Goal: Task Accomplishment & Management: Complete application form

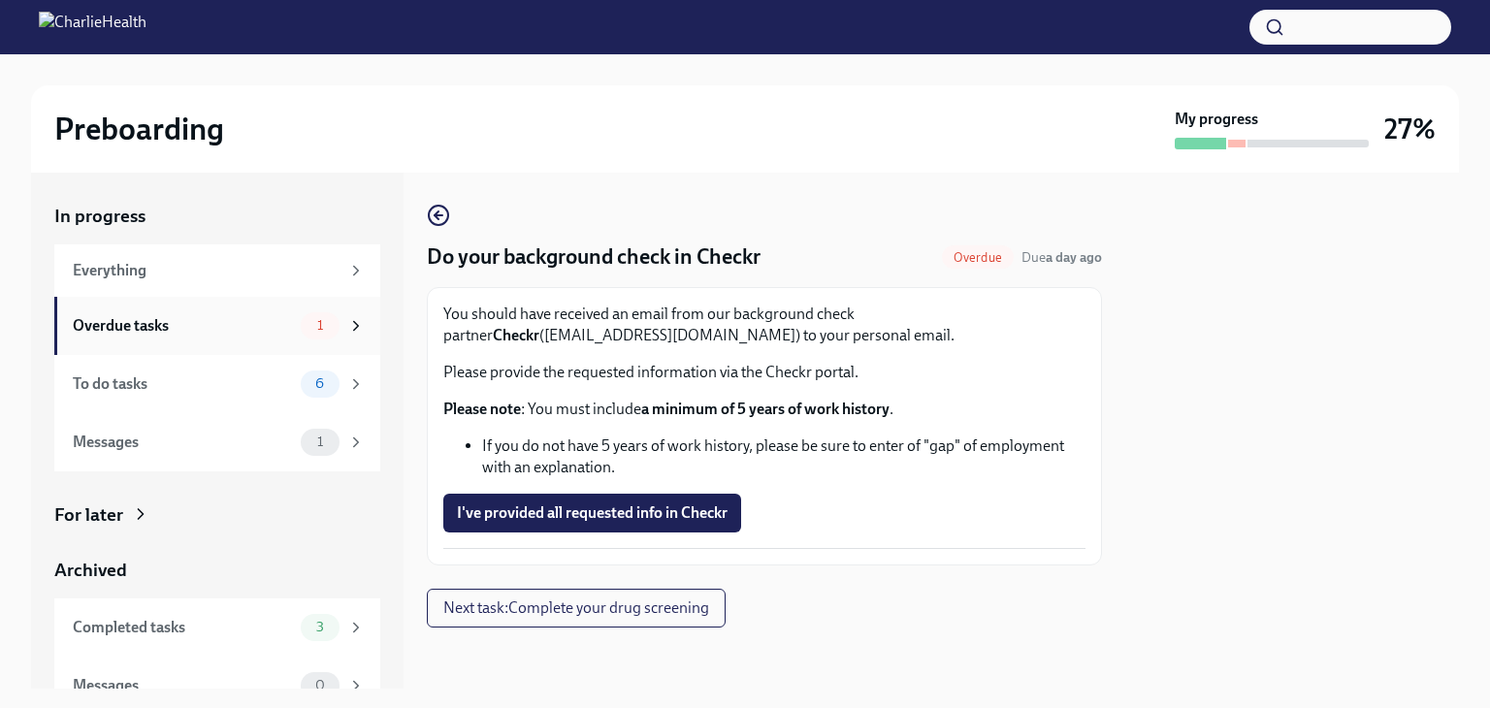
click at [190, 315] on div "Overdue tasks" at bounding box center [183, 325] width 220 height 21
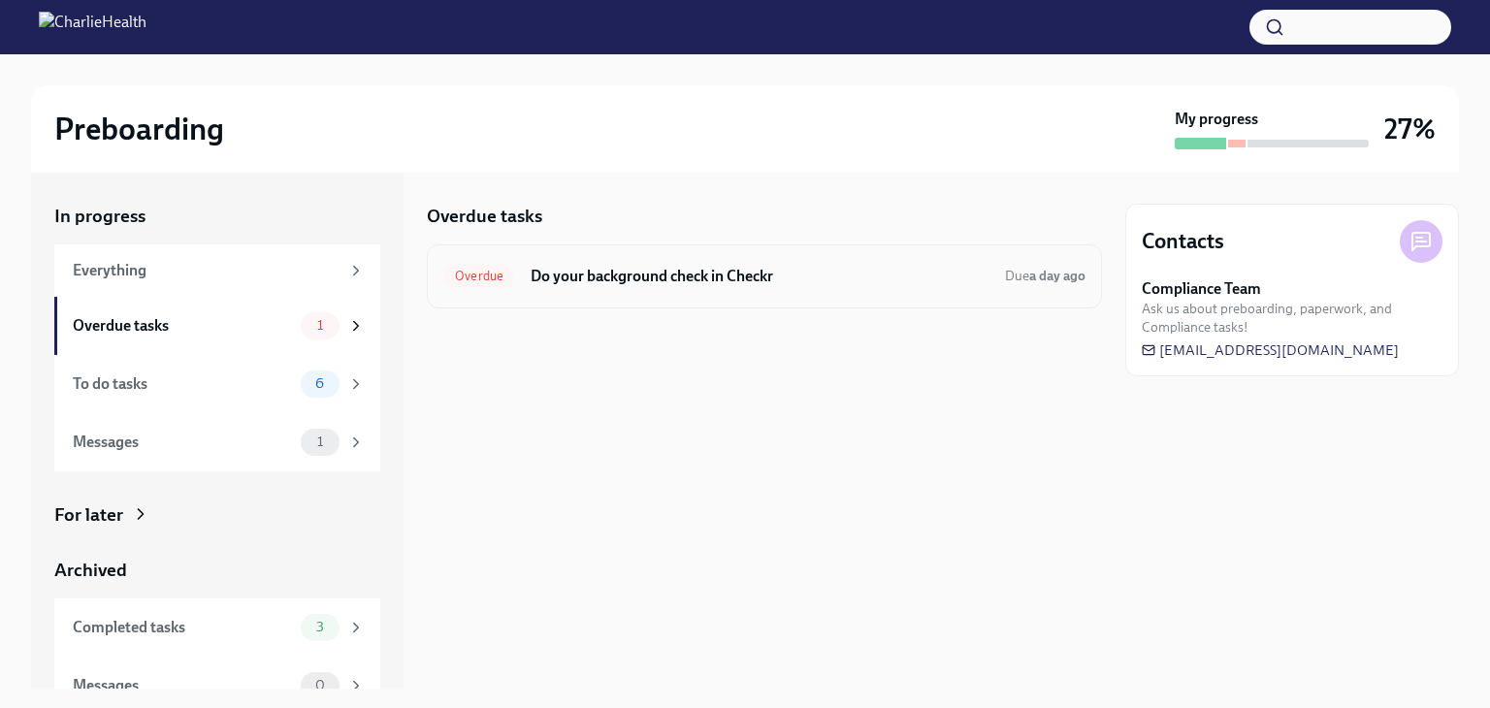
click at [724, 274] on h6 "Do your background check in Checkr" at bounding box center [760, 276] width 459 height 21
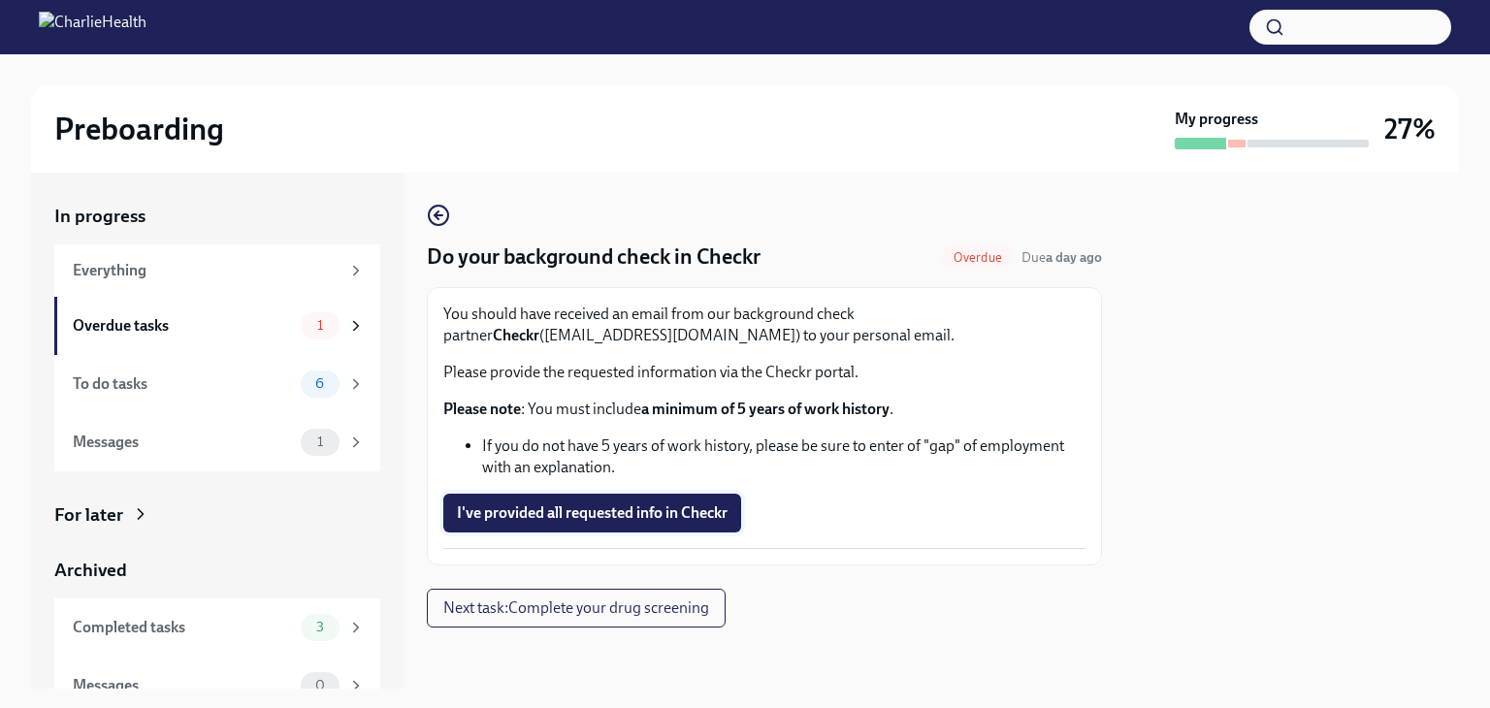
click at [596, 520] on span "I've provided all requested info in Checkr" at bounding box center [592, 512] width 271 height 19
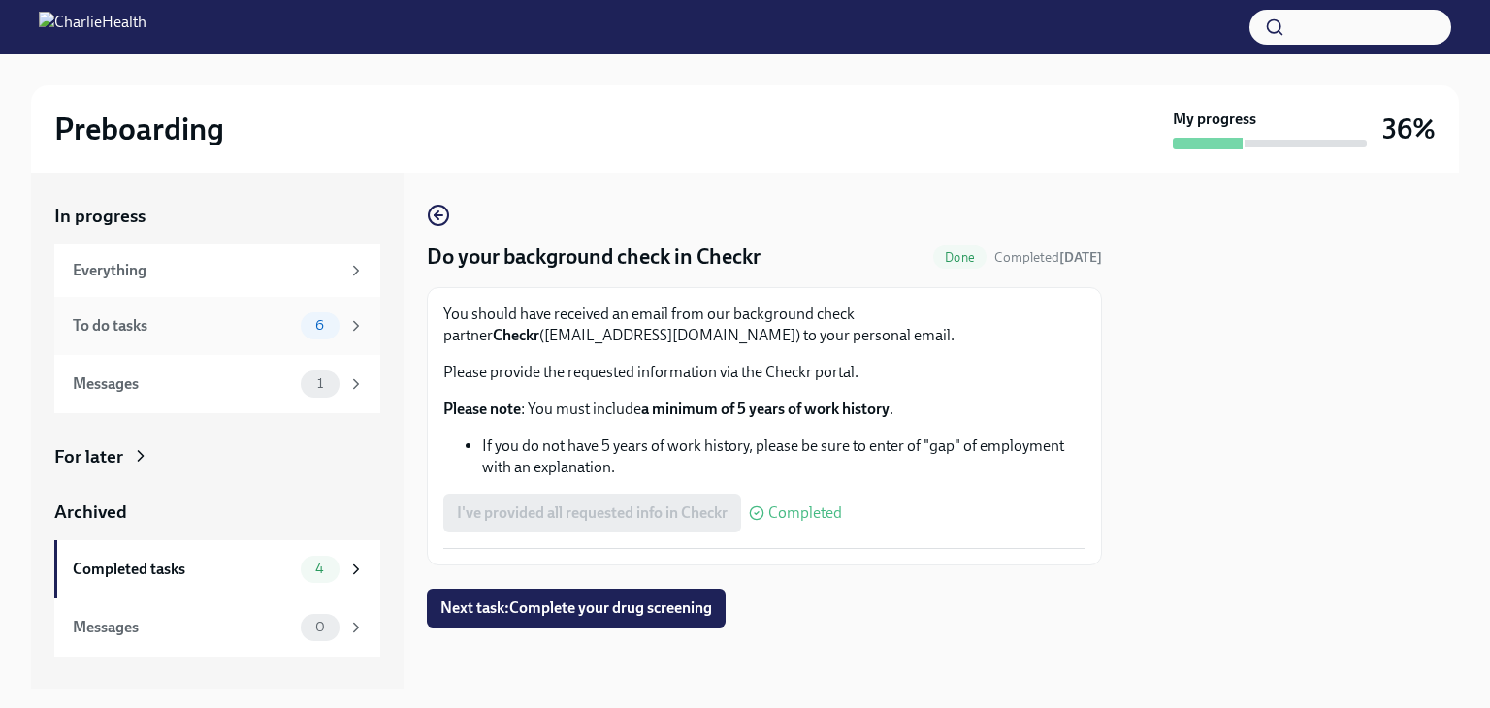
click at [212, 322] on div "To do tasks" at bounding box center [183, 325] width 220 height 21
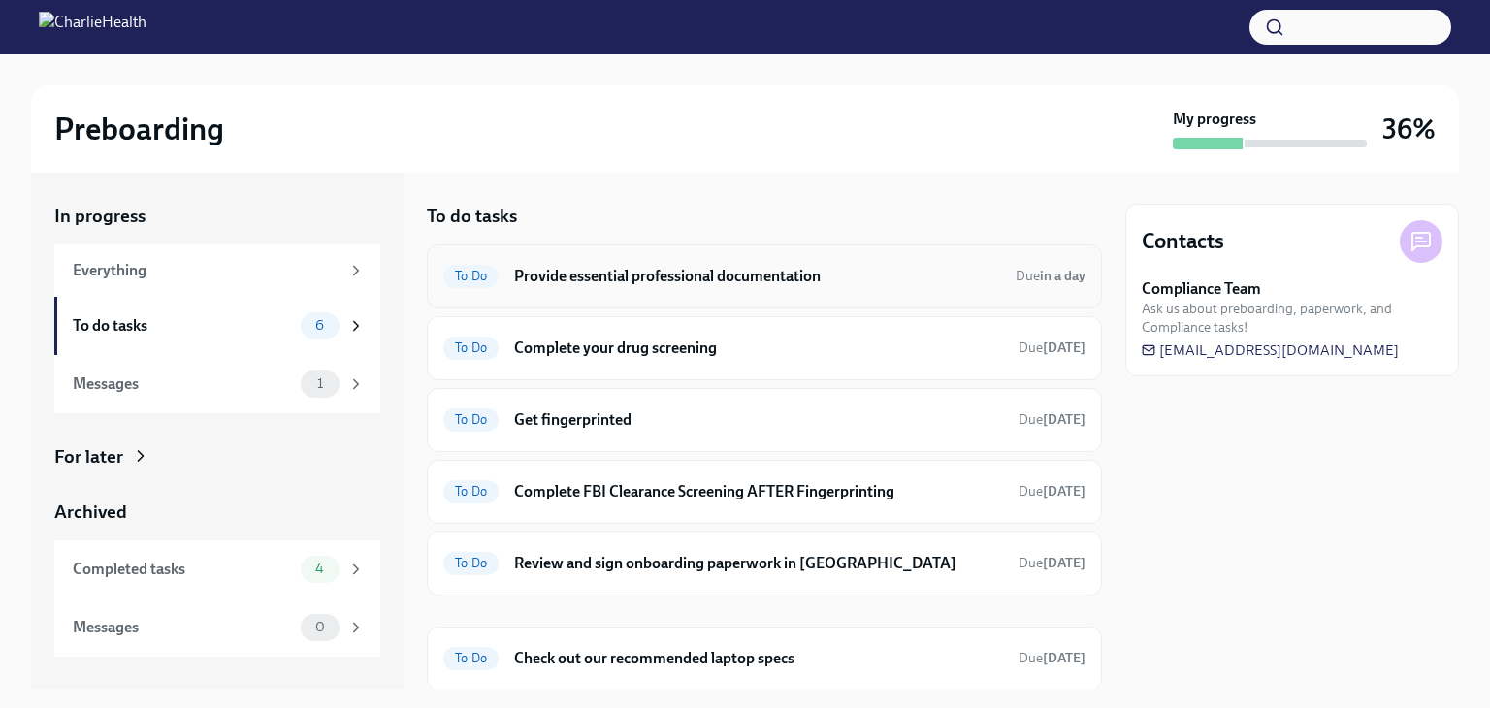
click at [716, 279] on h6 "Provide essential professional documentation" at bounding box center [757, 276] width 486 height 21
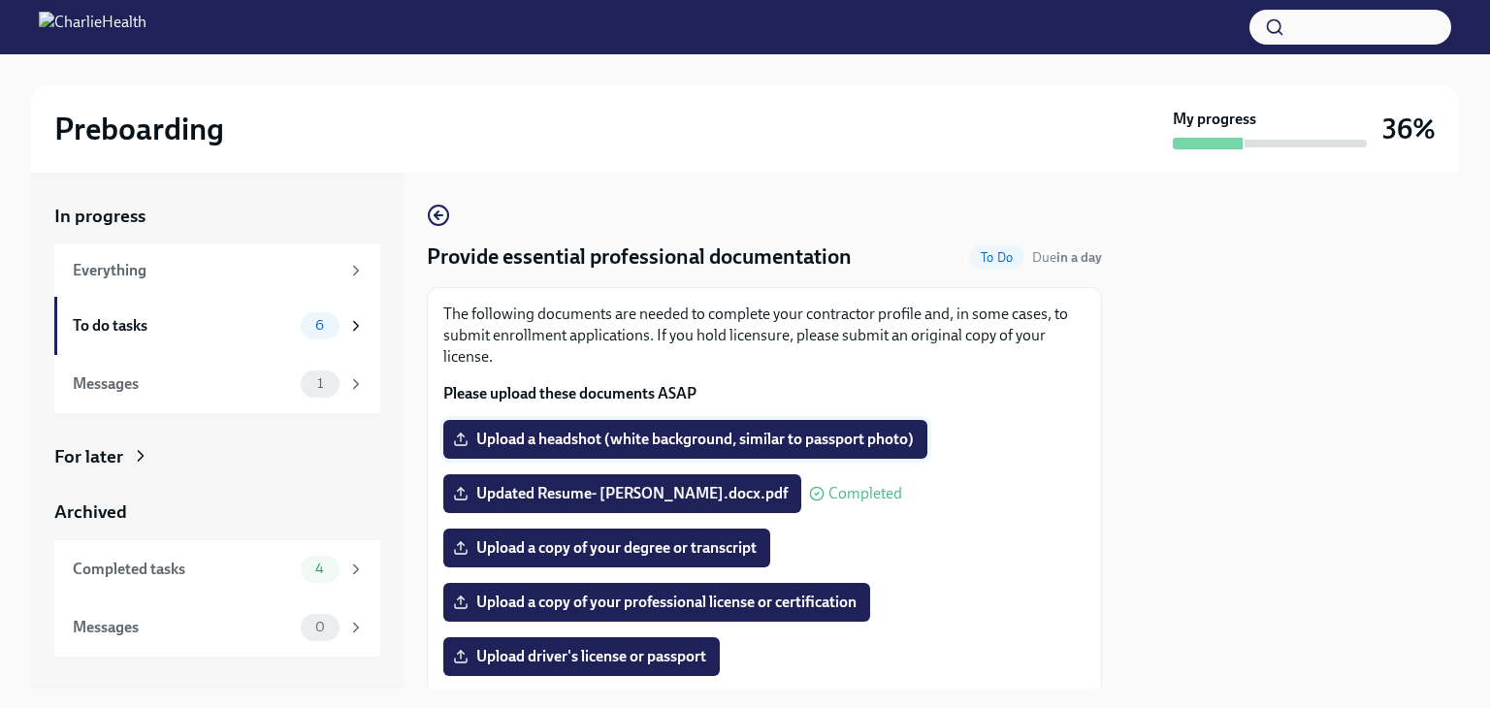
click at [686, 436] on span "Upload a headshot (white background, similar to passport photo)" at bounding box center [685, 439] width 457 height 19
click at [0, 0] on input "Upload a headshot (white background, similar to passport photo)" at bounding box center [0, 0] width 0 height 0
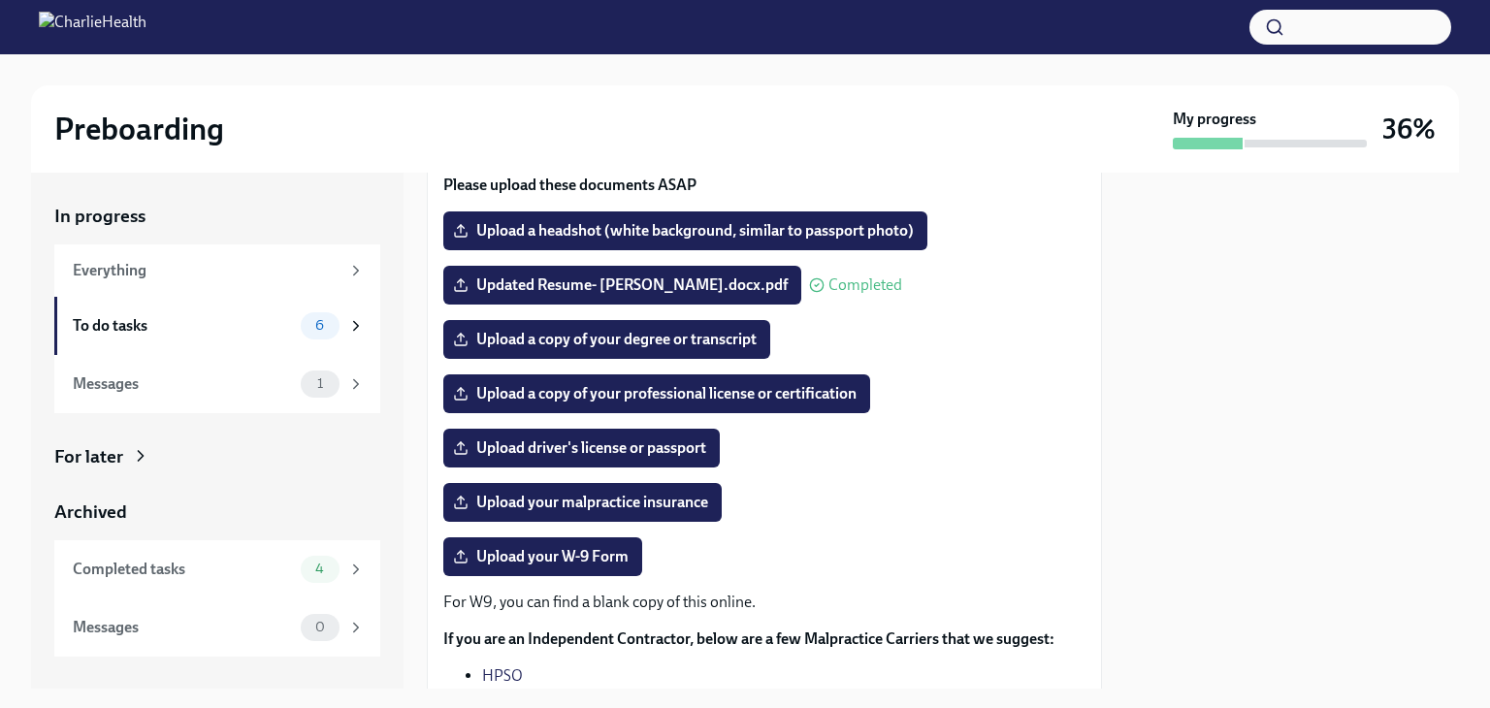
scroll to position [210, 0]
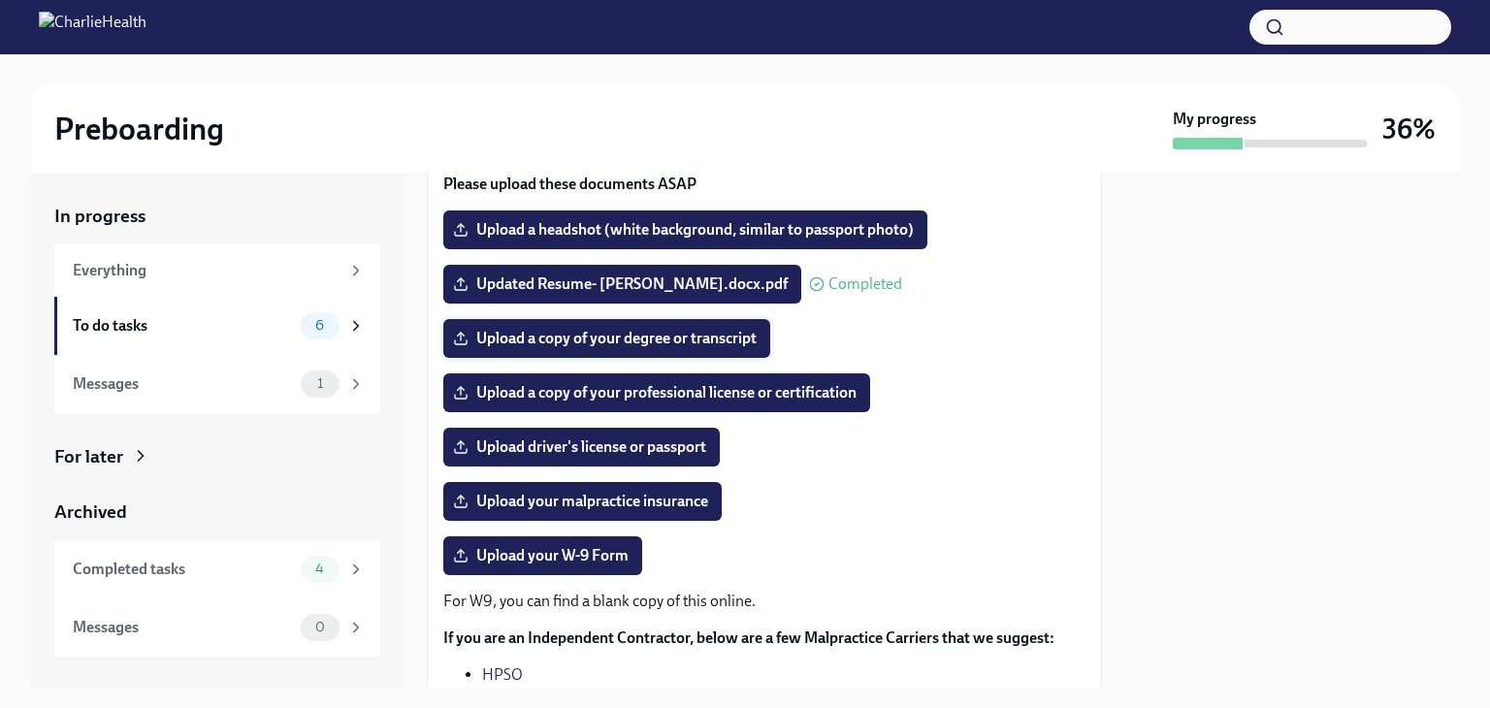
click at [702, 330] on span "Upload a copy of your degree or transcript" at bounding box center [607, 338] width 300 height 19
click at [0, 0] on input "Upload a copy of your degree or transcript" at bounding box center [0, 0] width 0 height 0
click at [759, 394] on span "Upload a copy of your professional license or certification" at bounding box center [657, 392] width 400 height 19
click at [0, 0] on input "Upload a copy of your professional license or certification" at bounding box center [0, 0] width 0 height 0
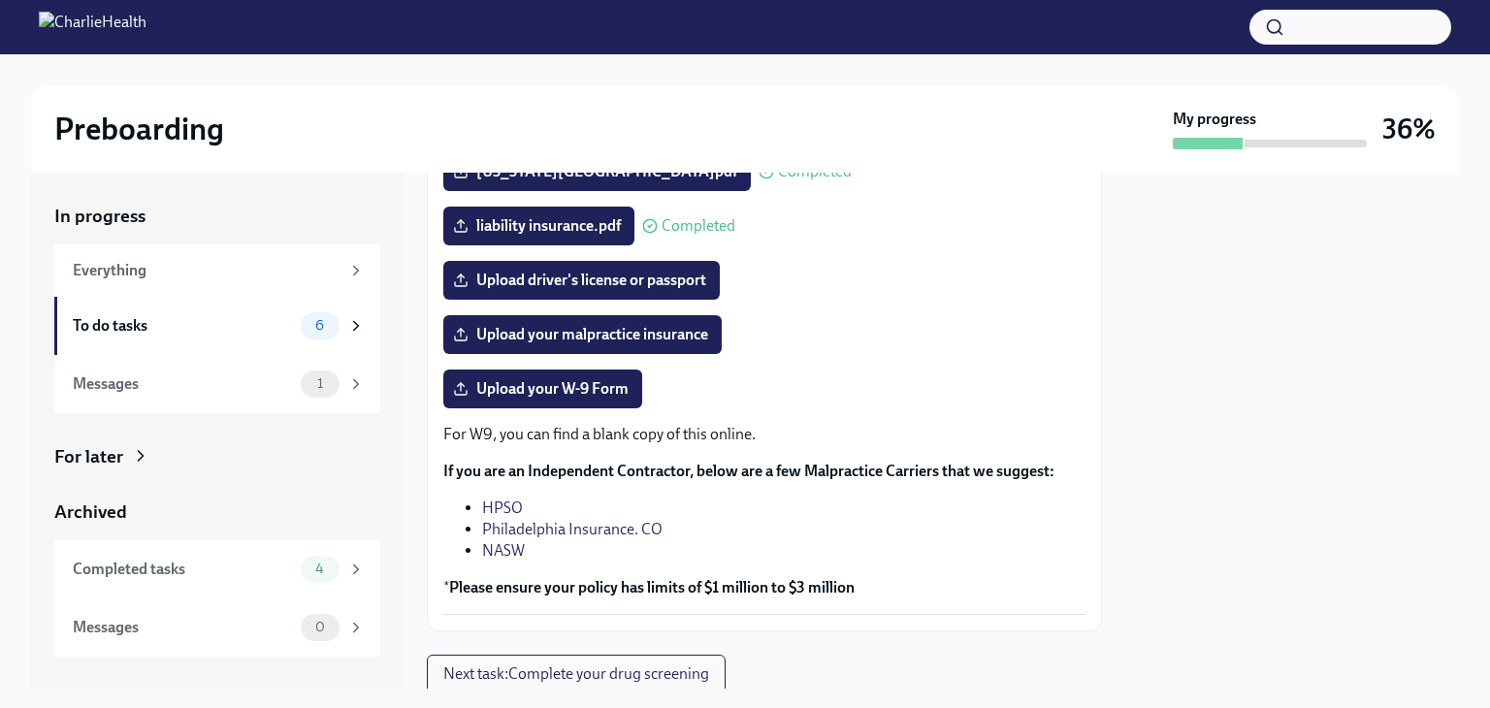
scroll to position [375, 0]
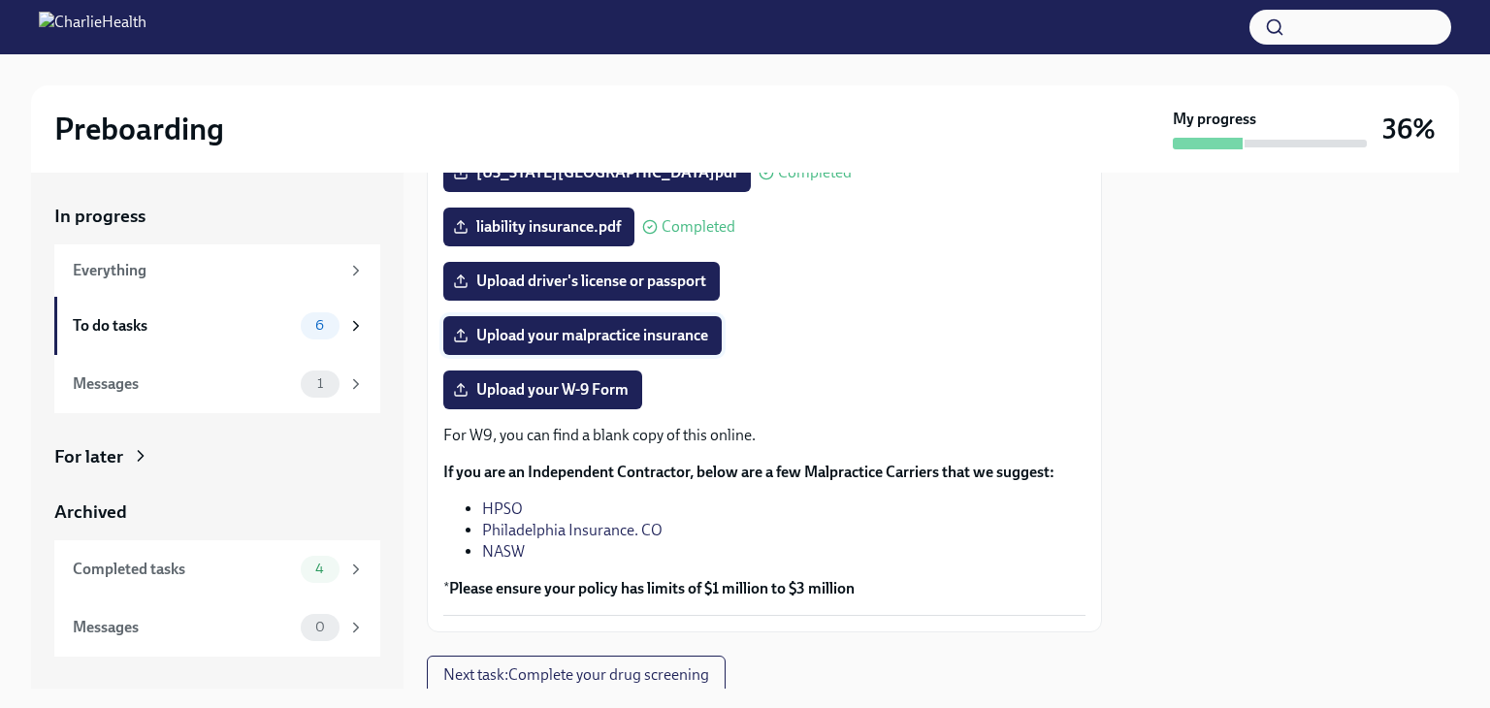
click at [655, 329] on span "Upload your malpractice insurance" at bounding box center [582, 335] width 251 height 19
click at [0, 0] on input "Upload your malpractice insurance" at bounding box center [0, 0] width 0 height 0
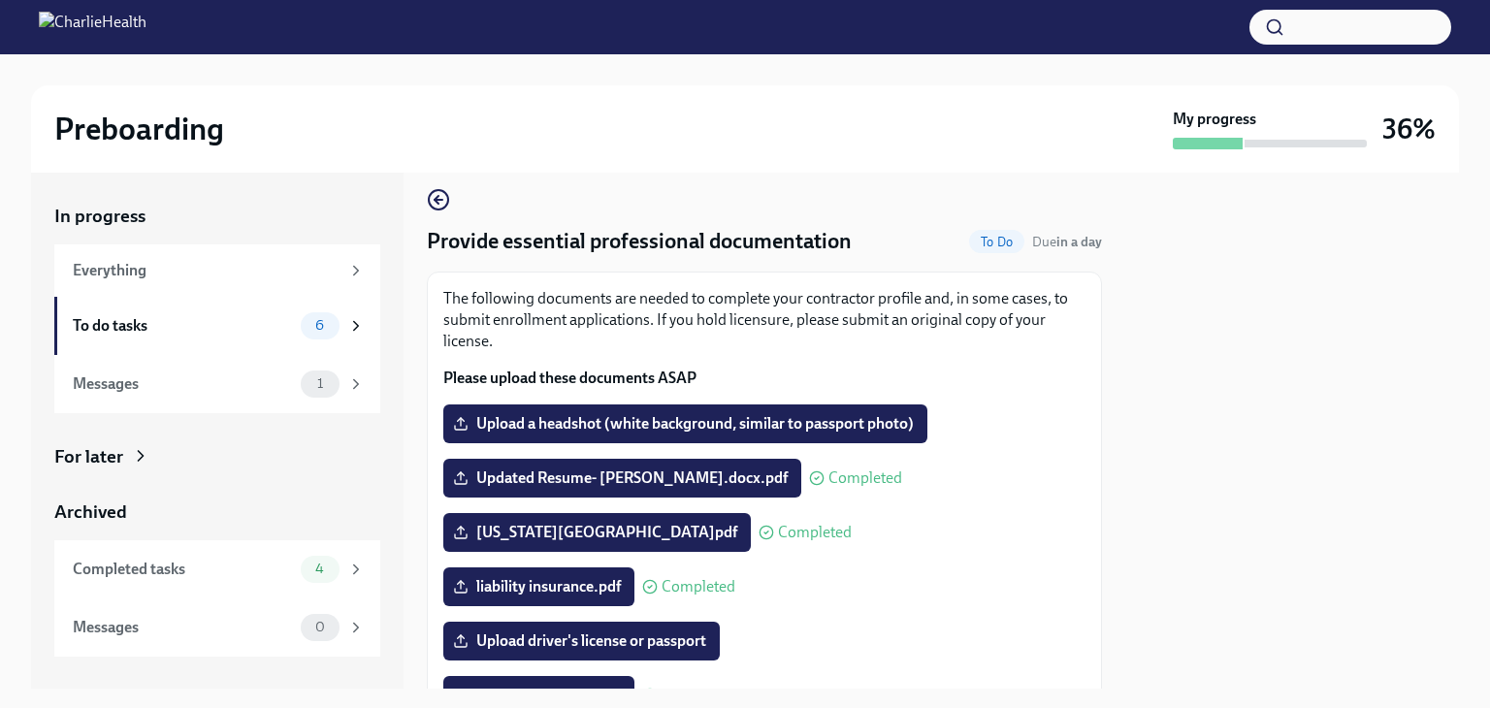
scroll to position [16, 0]
click at [823, 419] on span "Upload a headshot (white background, similar to passport photo)" at bounding box center [685, 423] width 457 height 19
click at [0, 0] on input "Upload a headshot (white background, similar to passport photo)" at bounding box center [0, 0] width 0 height 0
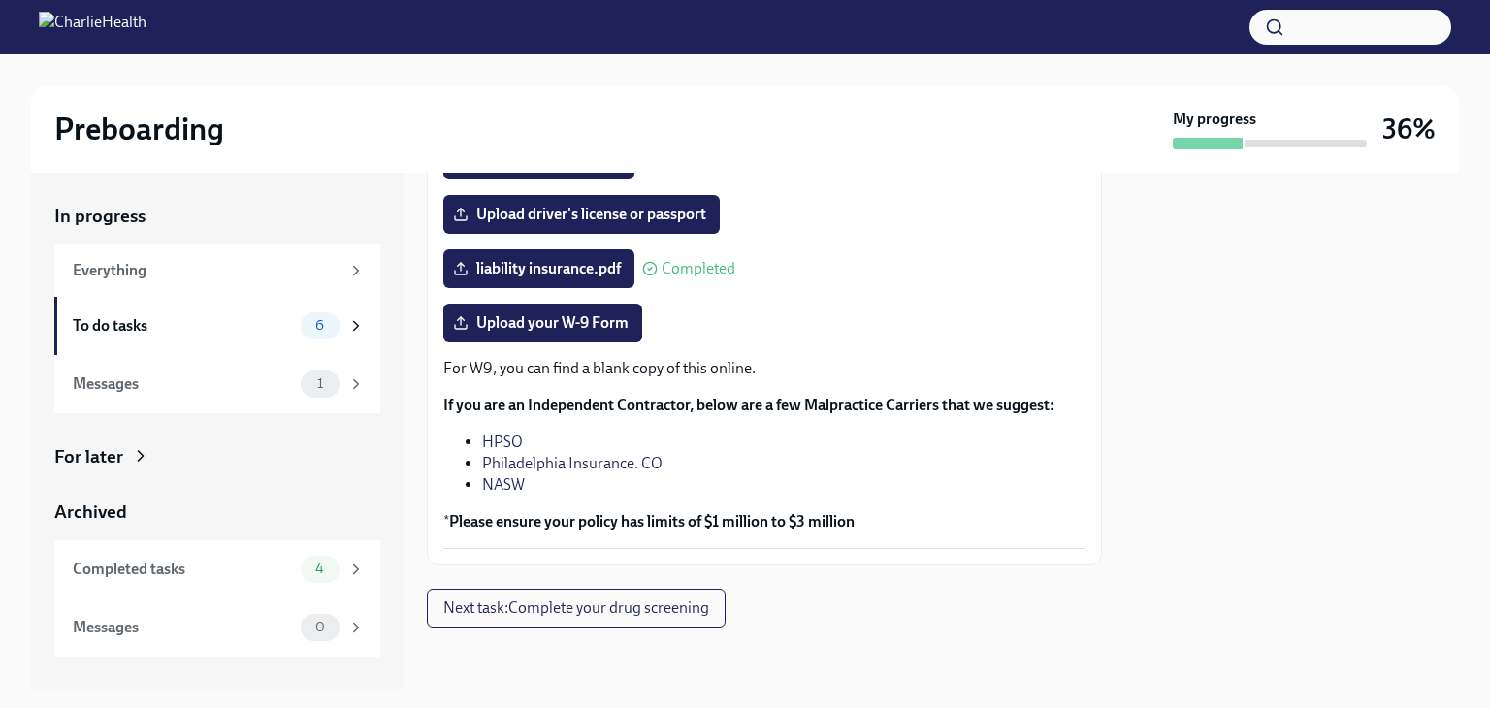
scroll to position [442, 0]
click at [160, 319] on div "To do tasks" at bounding box center [183, 325] width 220 height 21
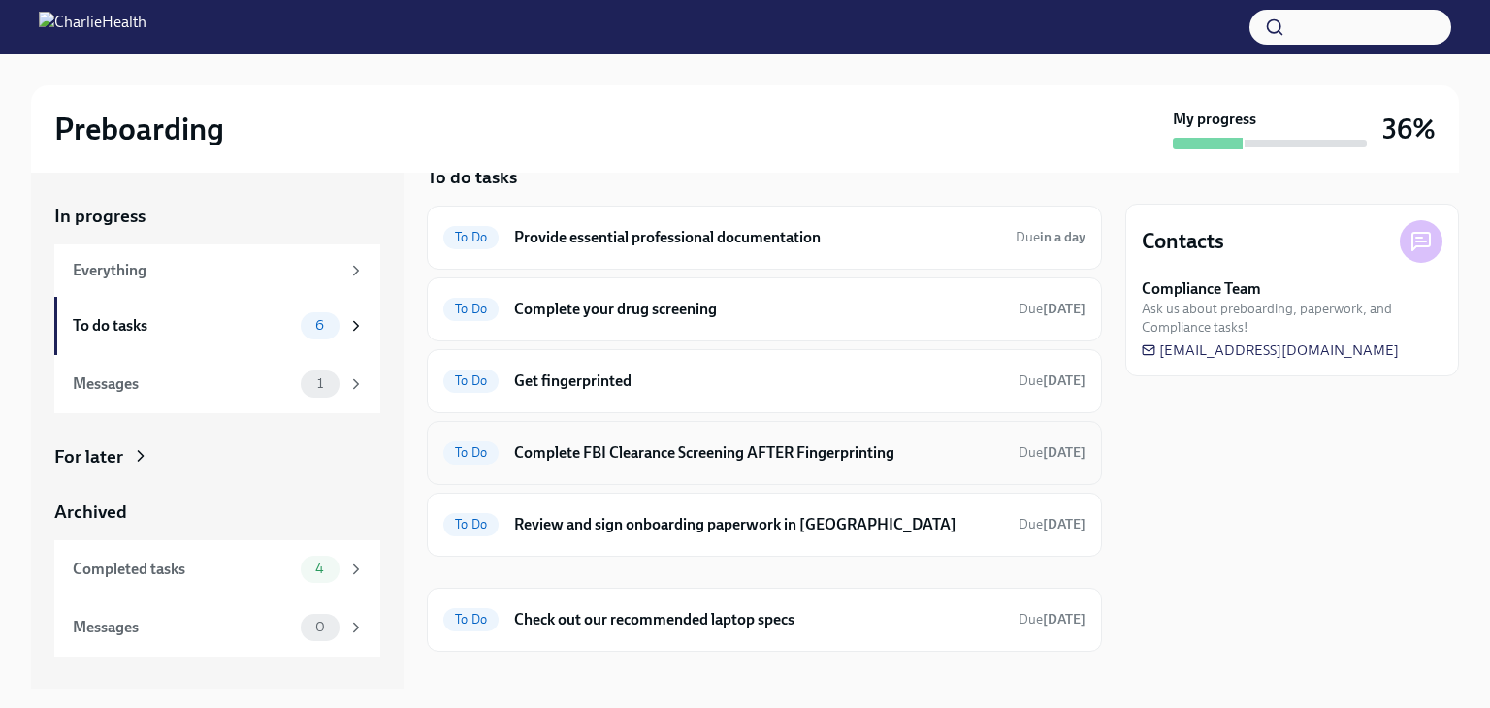
scroll to position [61, 0]
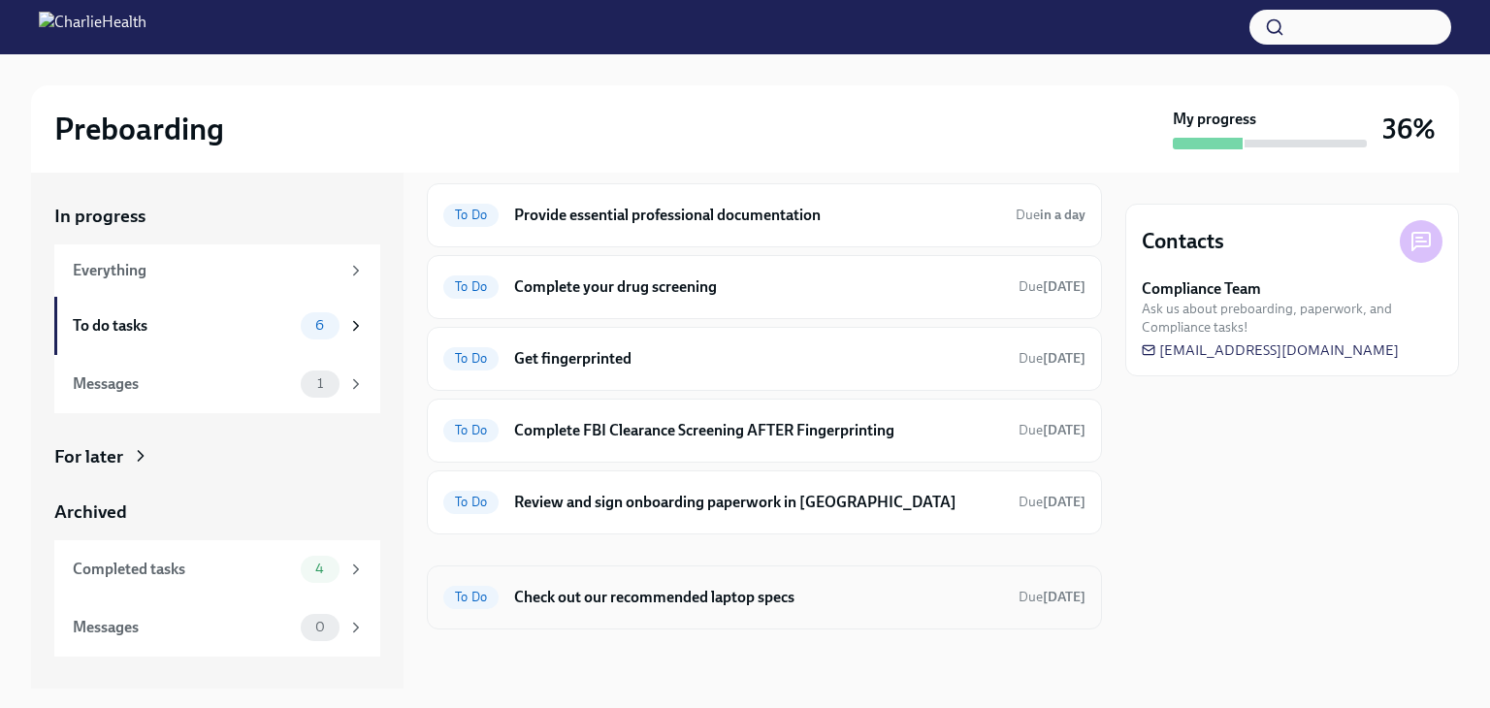
click at [691, 601] on h6 "Check out our recommended laptop specs" at bounding box center [758, 597] width 489 height 21
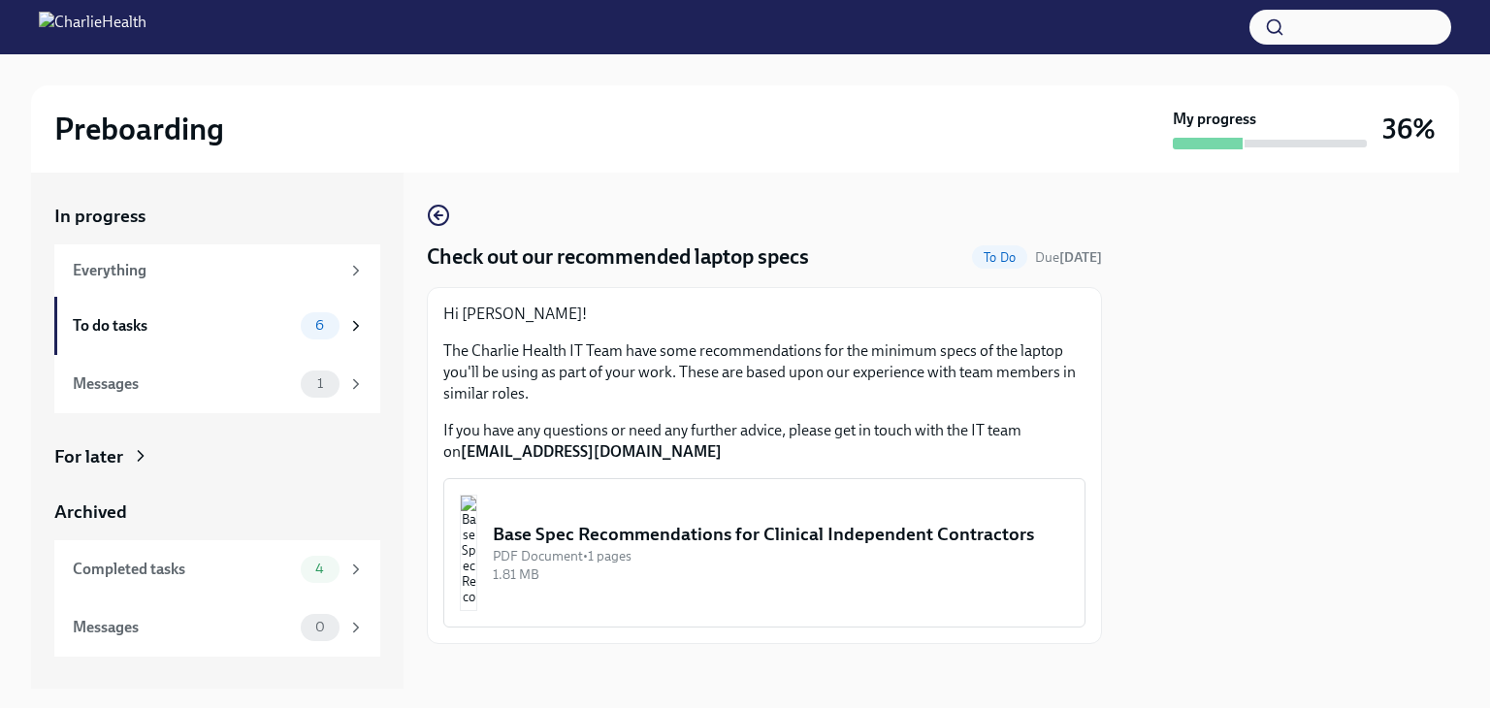
scroll to position [16, 0]
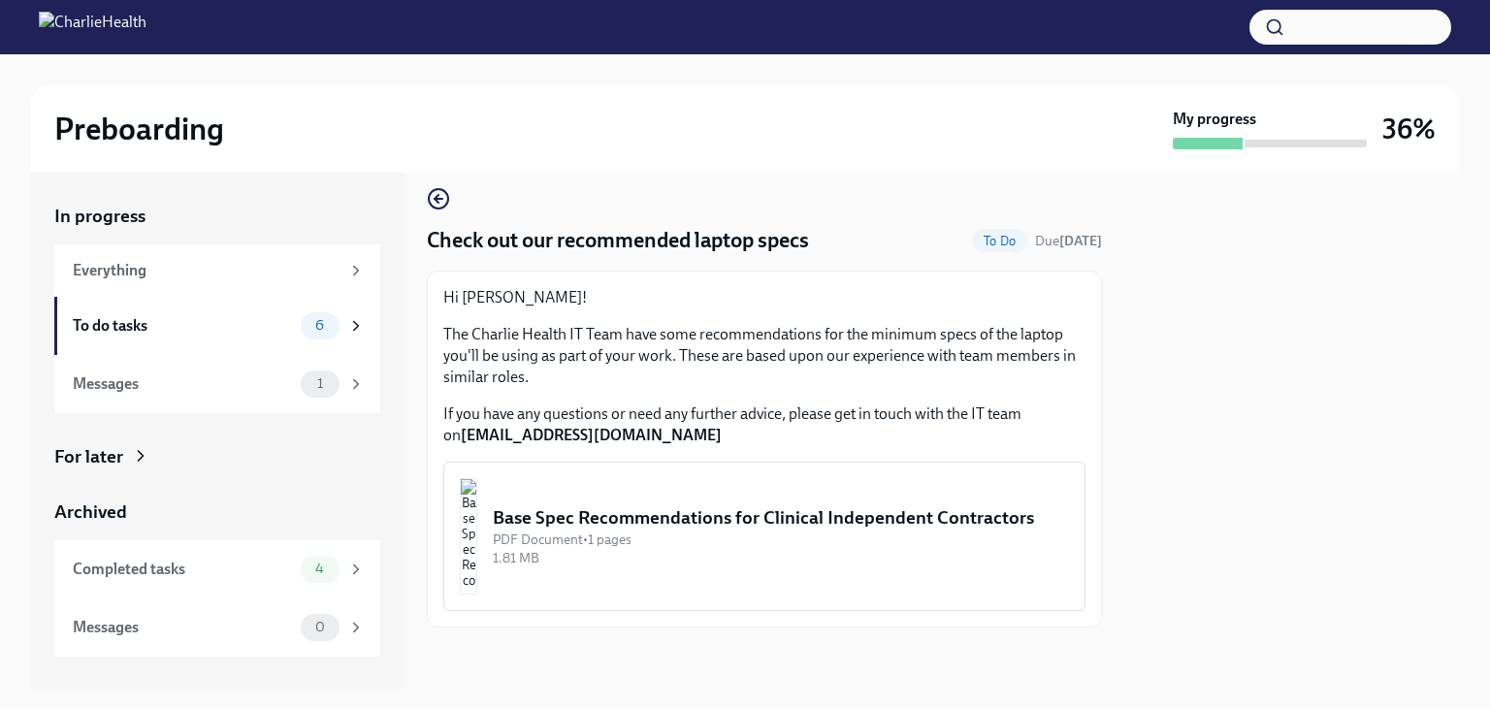
click at [706, 512] on div "Base Spec Recommendations for Clinical Independent Contractors" at bounding box center [781, 517] width 576 height 25
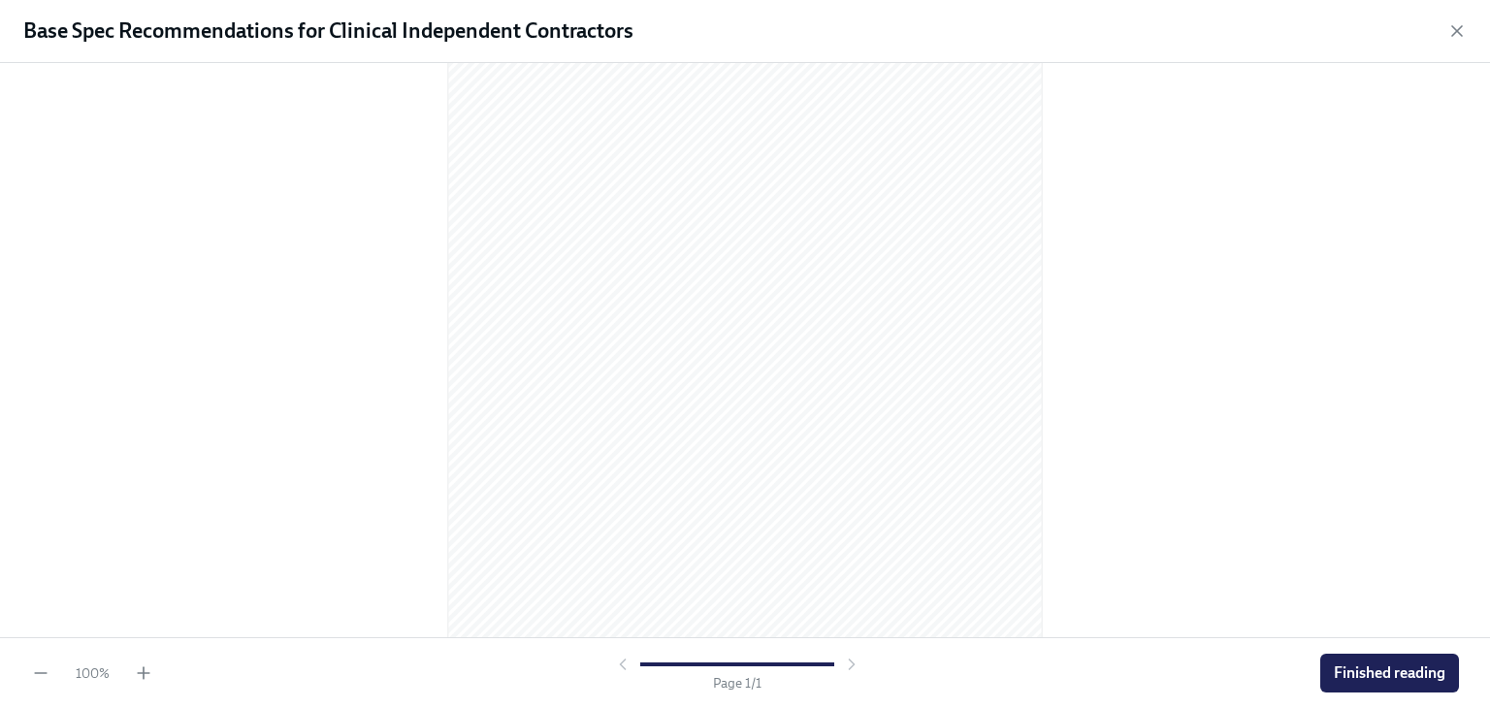
scroll to position [226, 0]
click at [1362, 668] on span "Finished reading" at bounding box center [1390, 672] width 112 height 19
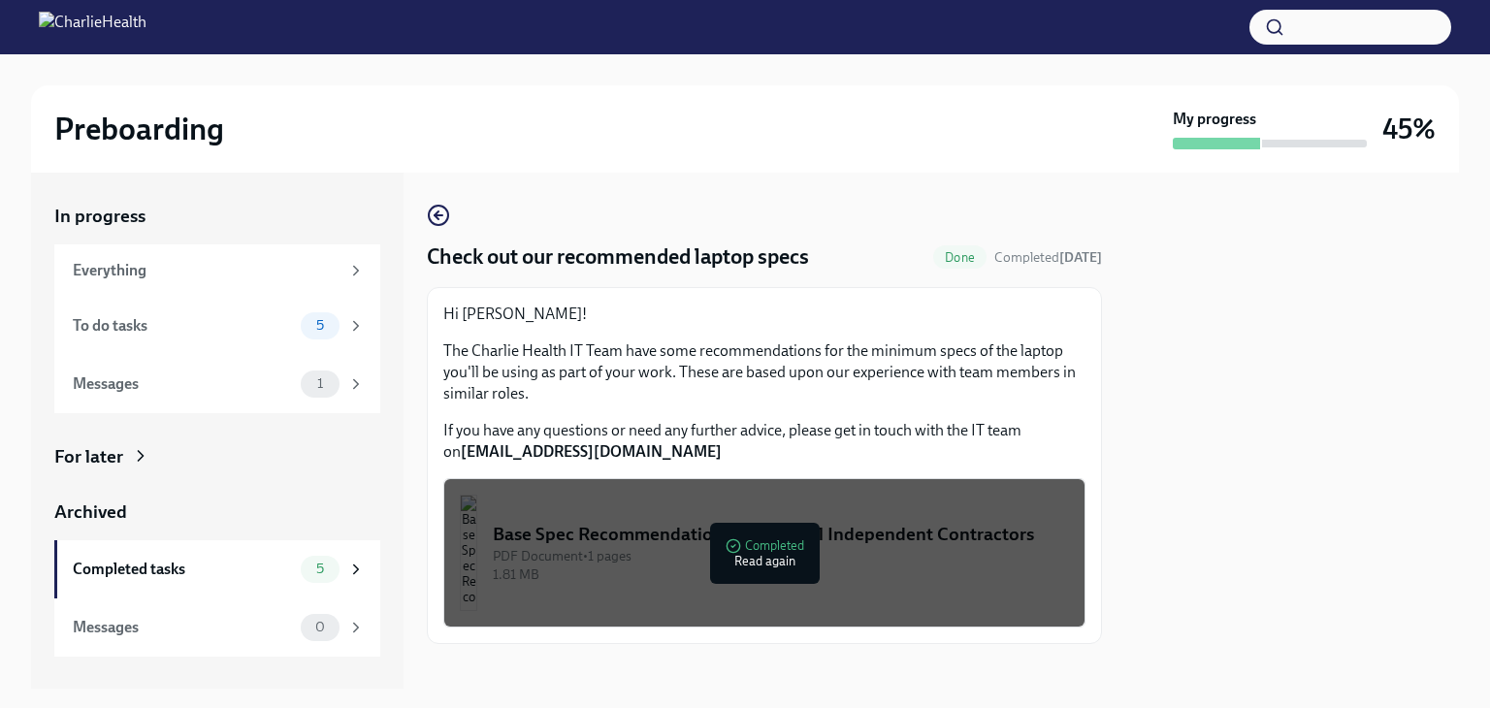
scroll to position [16, 0]
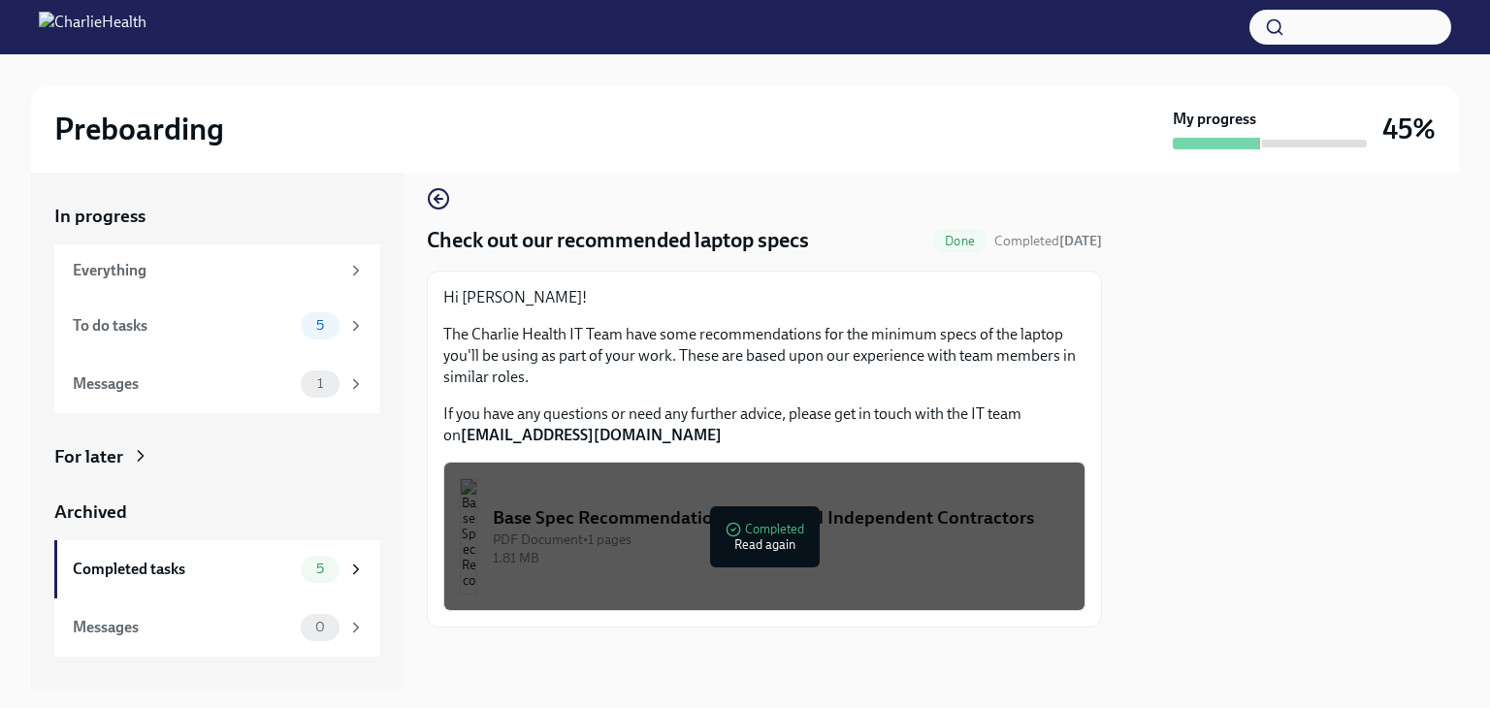
click at [559, 544] on button "Base Spec Recommendations for Clinical Independent Contractors PDF Document • 1…" at bounding box center [764, 536] width 642 height 149
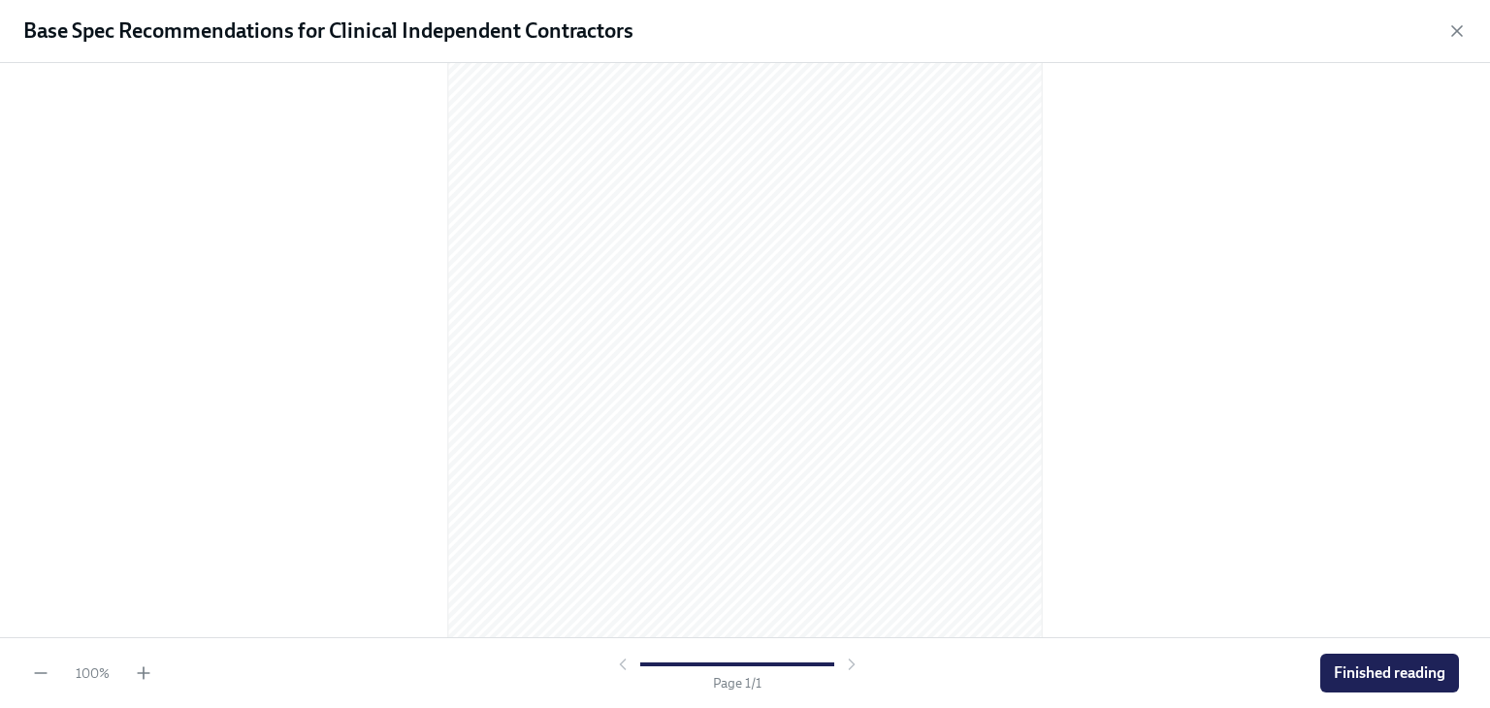
scroll to position [217, 0]
click at [1350, 684] on button "Finished reading" at bounding box center [1389, 673] width 139 height 39
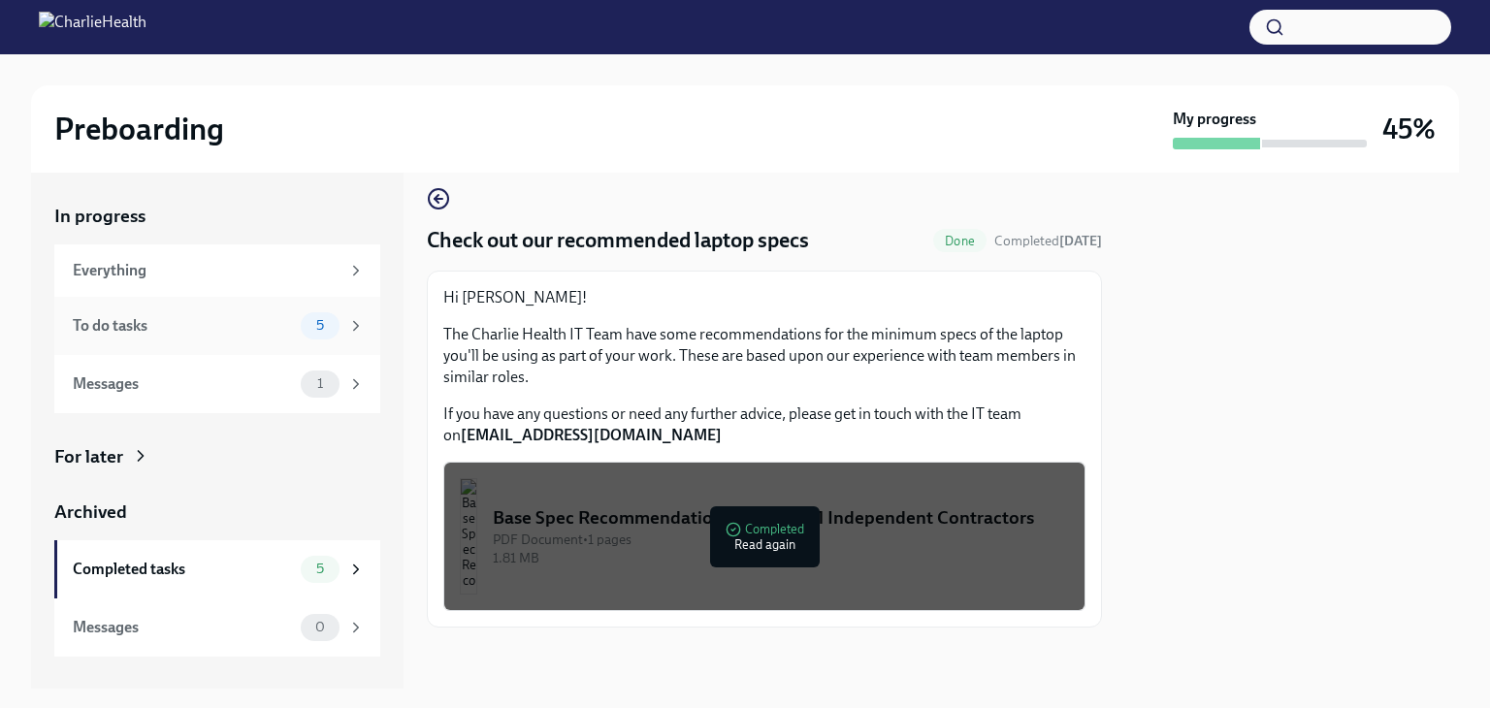
click at [122, 317] on div "To do tasks" at bounding box center [183, 325] width 220 height 21
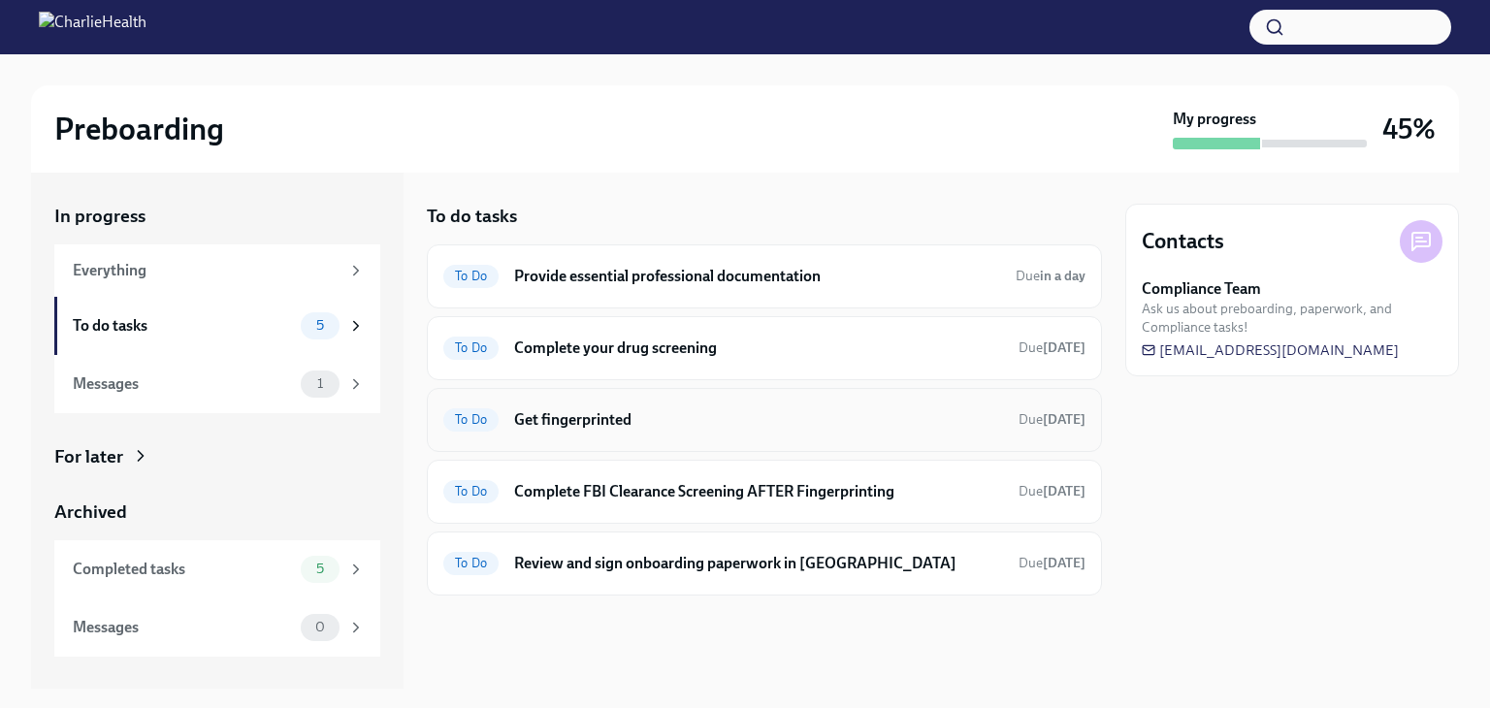
click at [737, 424] on h6 "Get fingerprinted" at bounding box center [758, 419] width 489 height 21
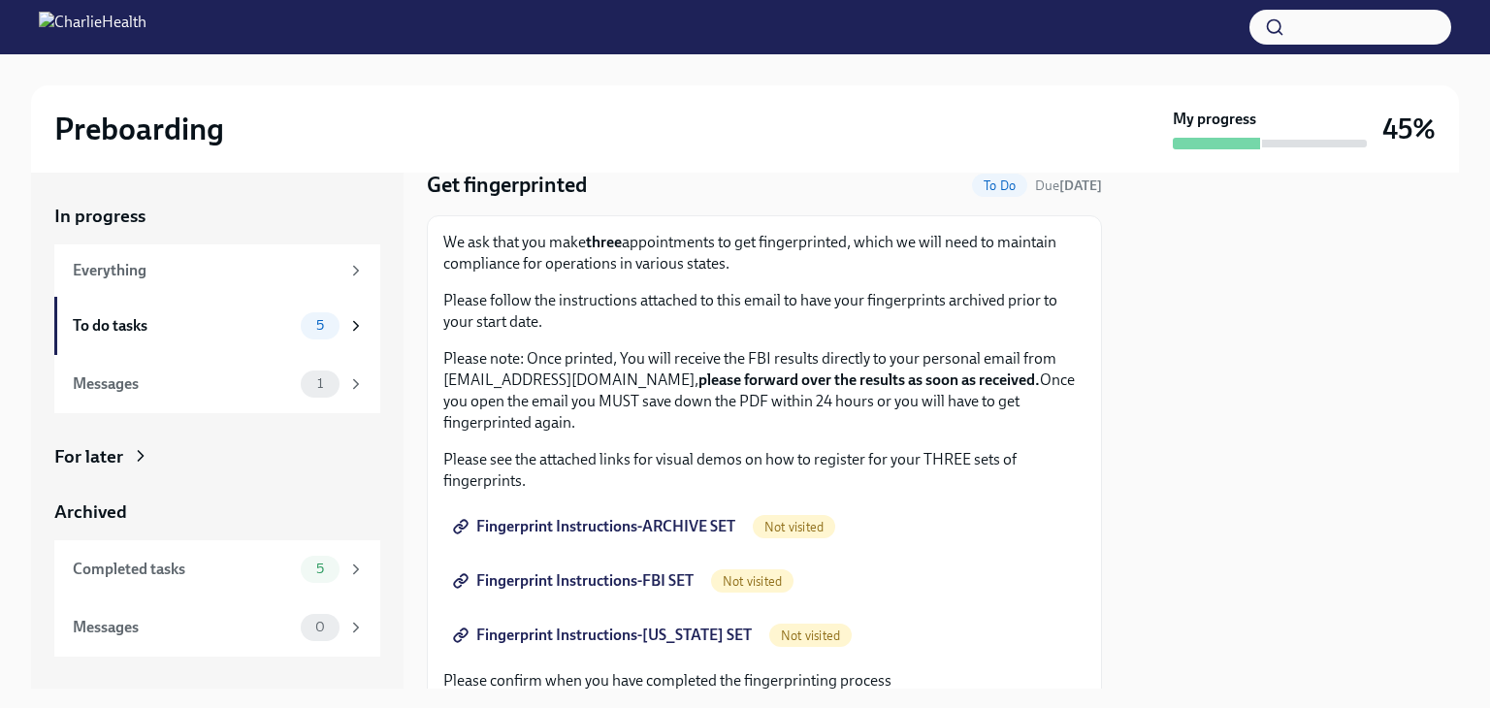
scroll to position [143, 0]
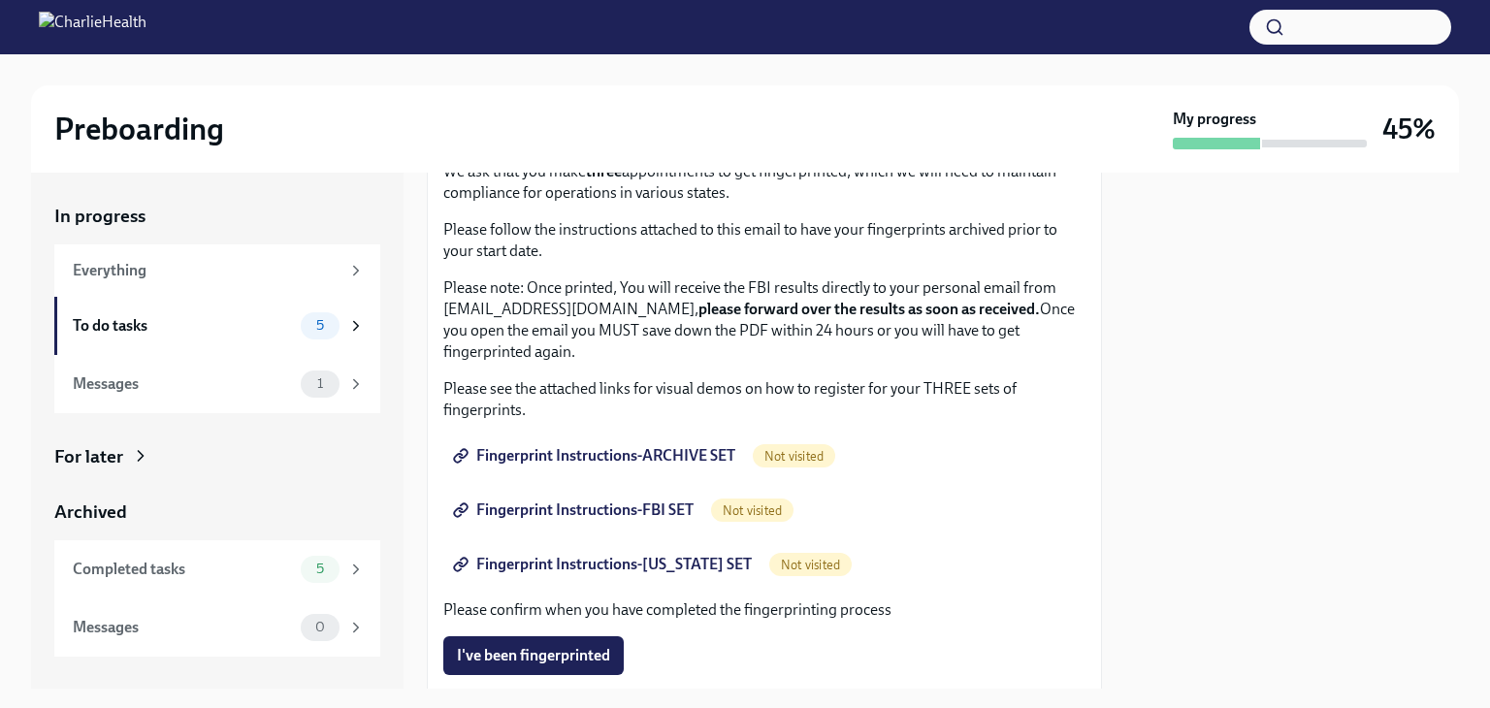
click at [594, 447] on span "Fingerprint Instructions-ARCHIVE SET" at bounding box center [596, 455] width 278 height 19
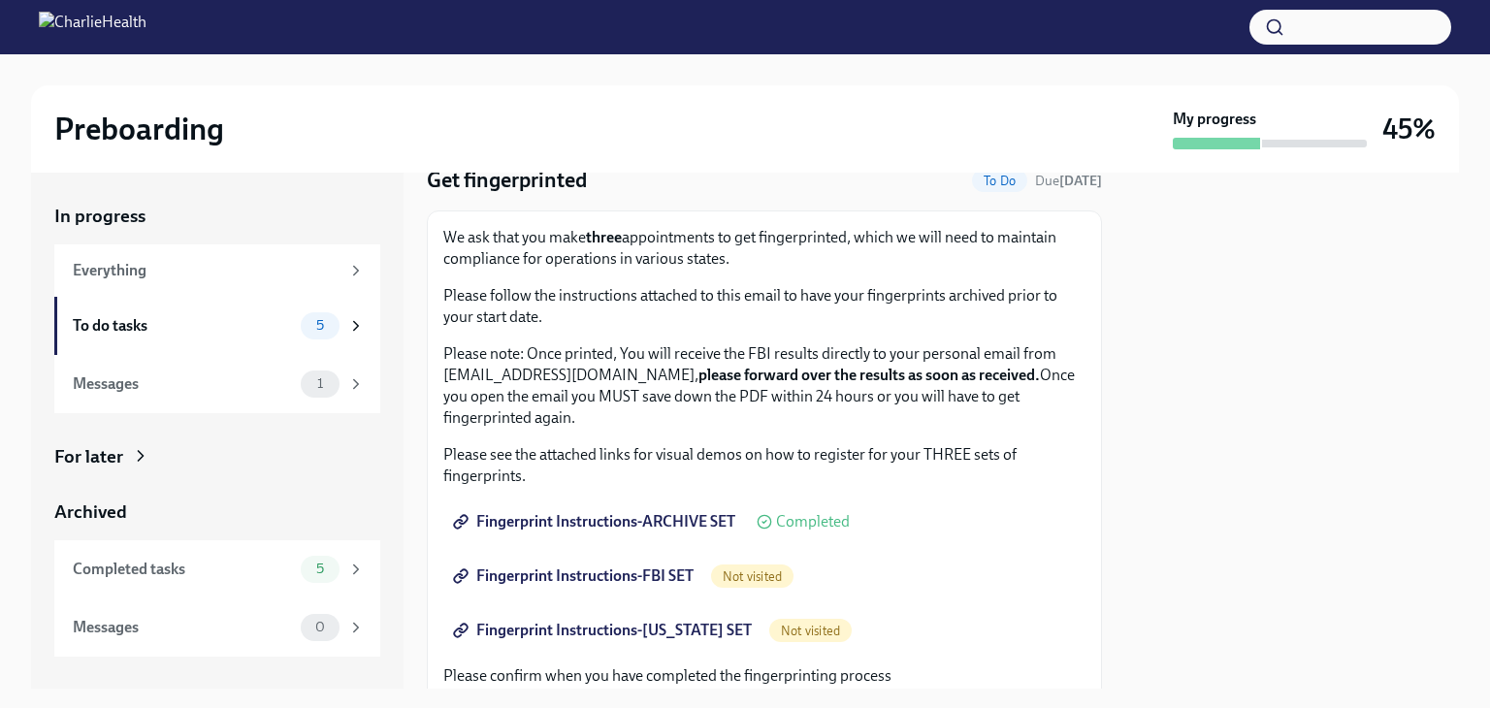
scroll to position [0, 0]
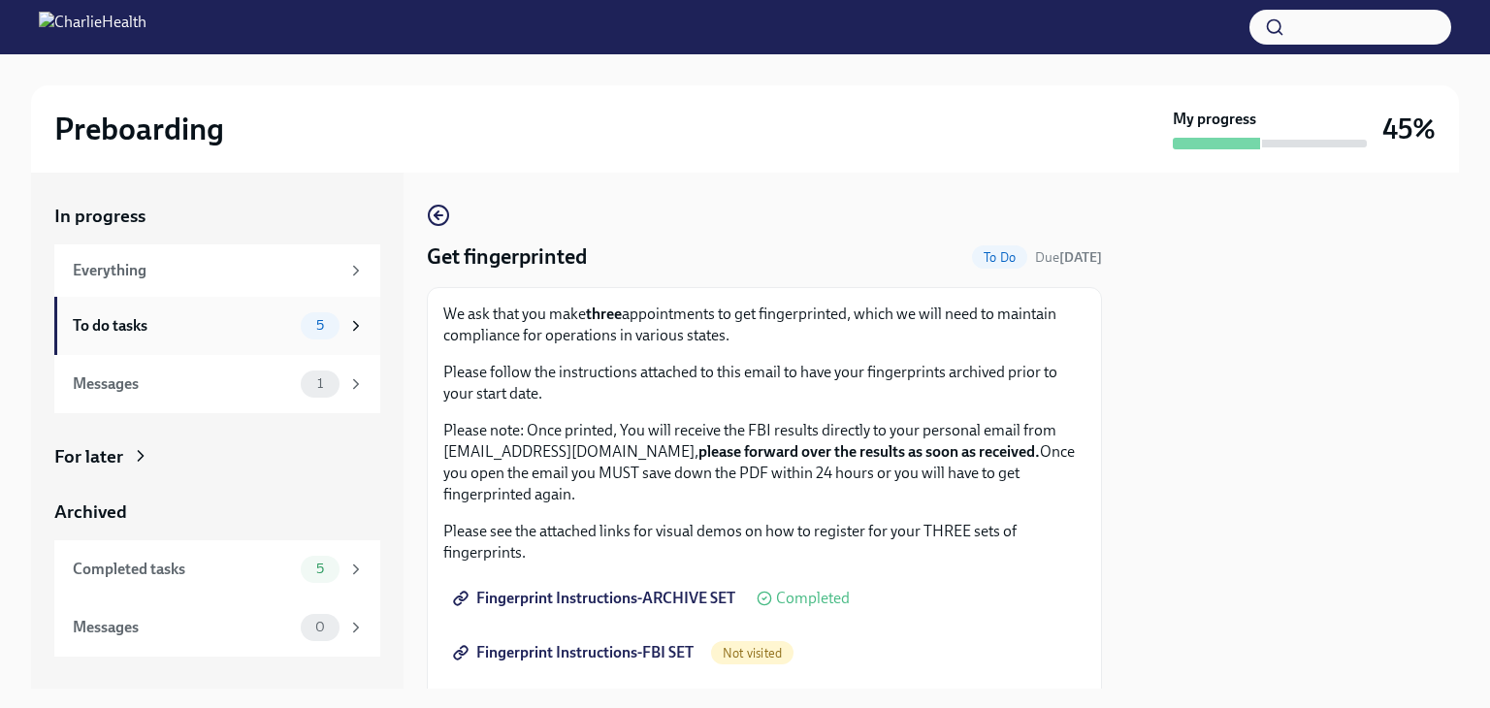
click at [129, 335] on div "To do tasks" at bounding box center [183, 325] width 220 height 21
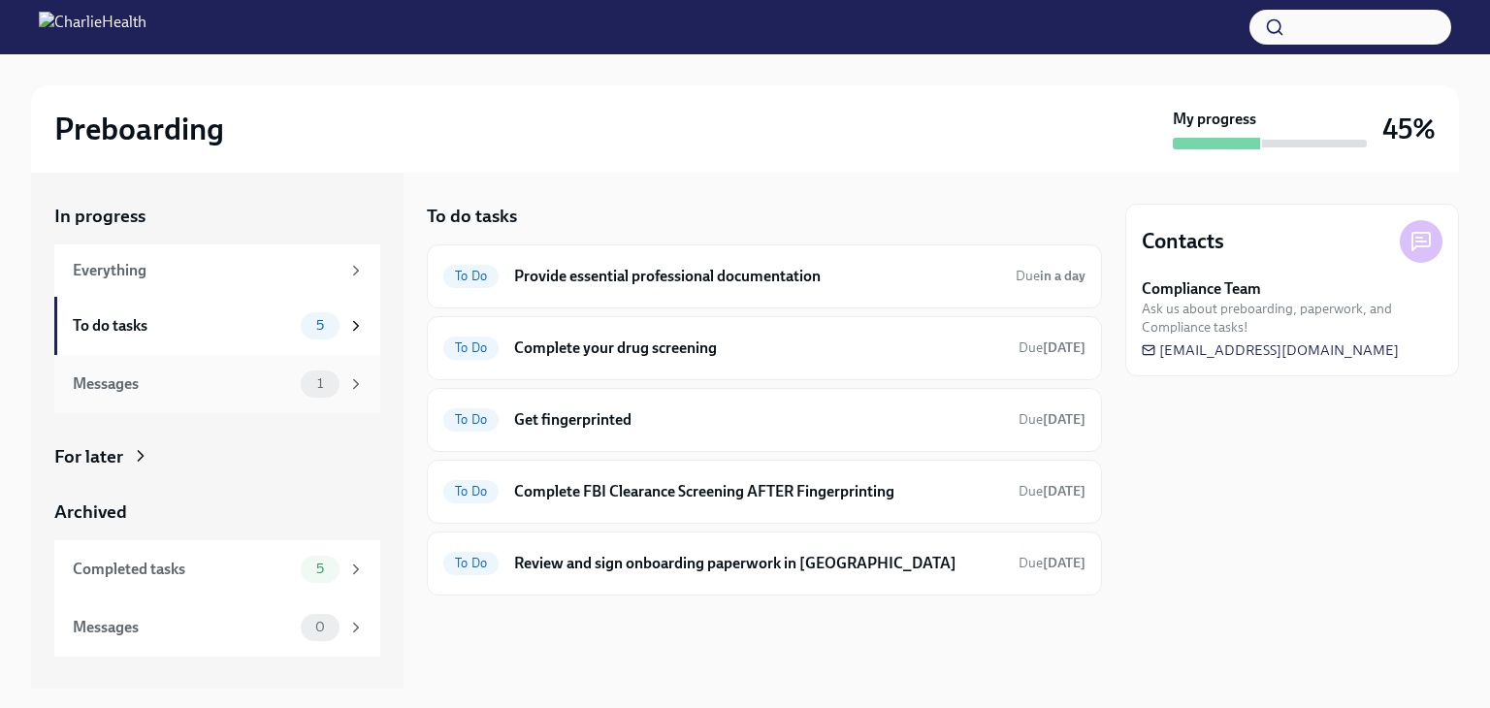
click at [260, 385] on div "Messages" at bounding box center [183, 383] width 220 height 21
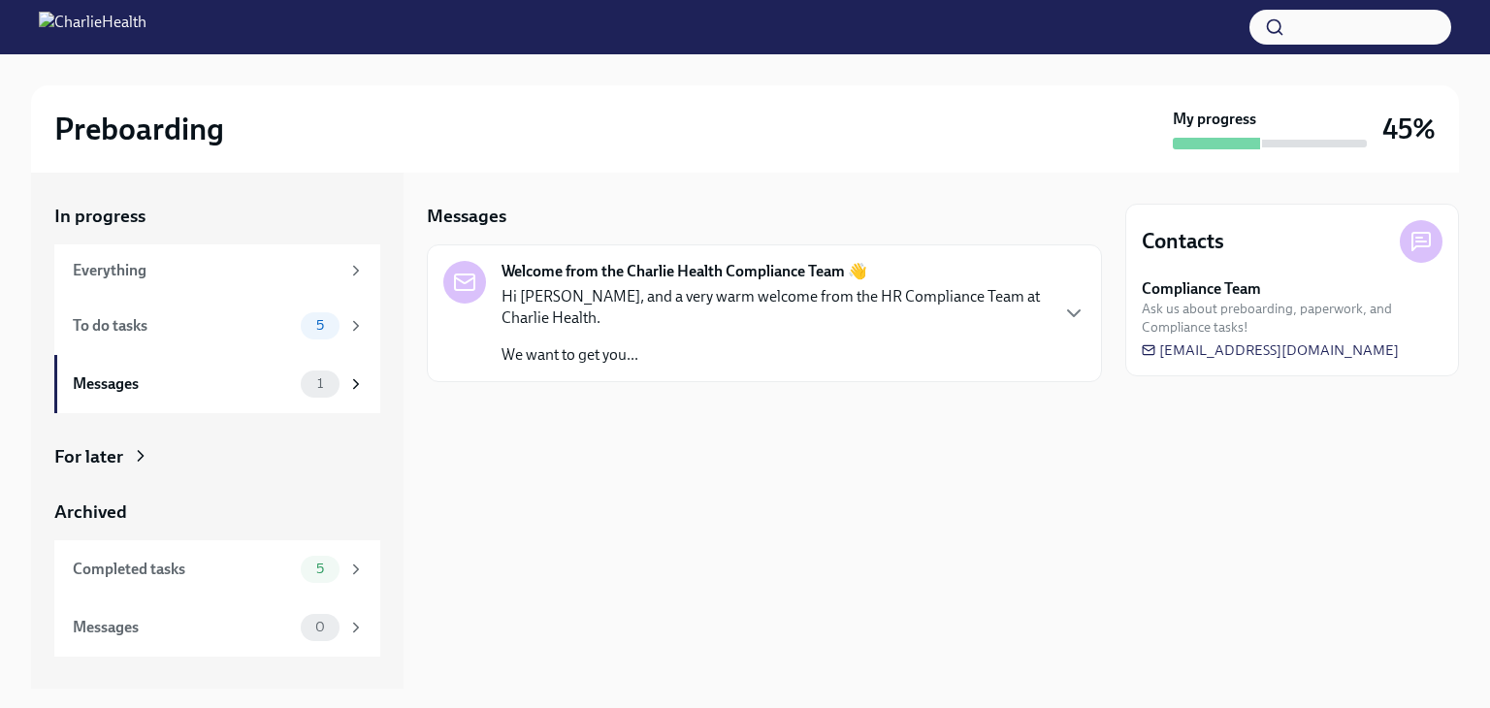
click at [661, 344] on p "We want to get you..." at bounding box center [773, 354] width 545 height 21
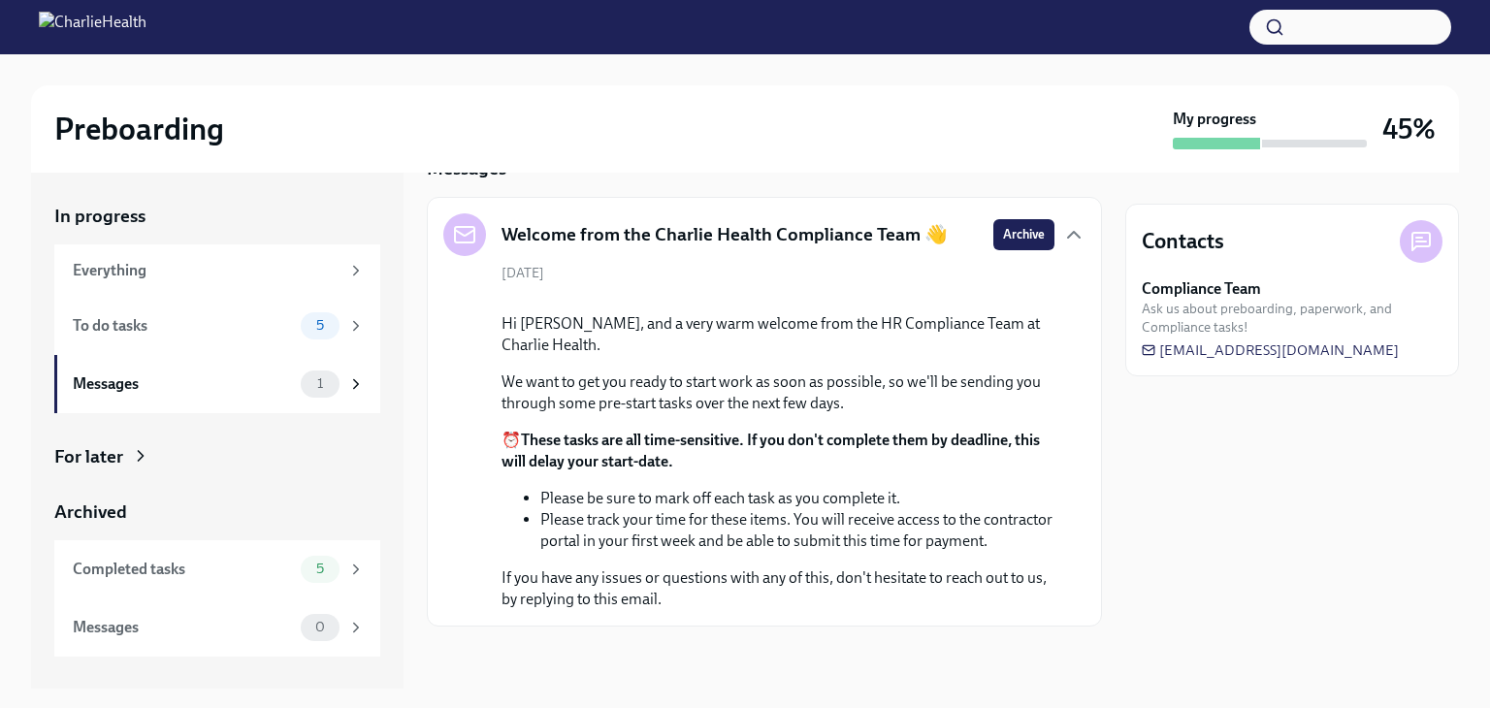
scroll to position [222, 0]
click at [268, 309] on div "To do tasks 5" at bounding box center [217, 326] width 326 height 58
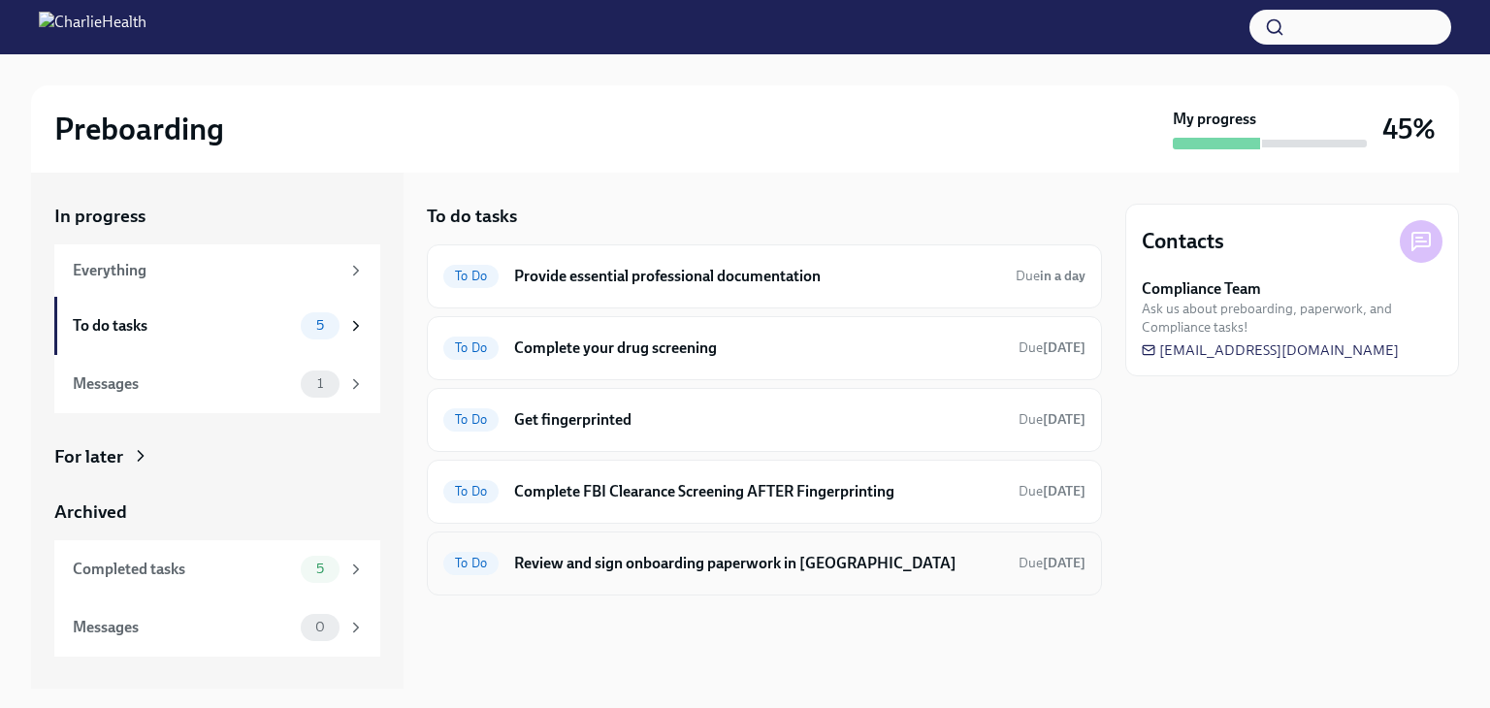
click at [760, 559] on h6 "Review and sign onboarding paperwork in [GEOGRAPHIC_DATA]" at bounding box center [758, 563] width 489 height 21
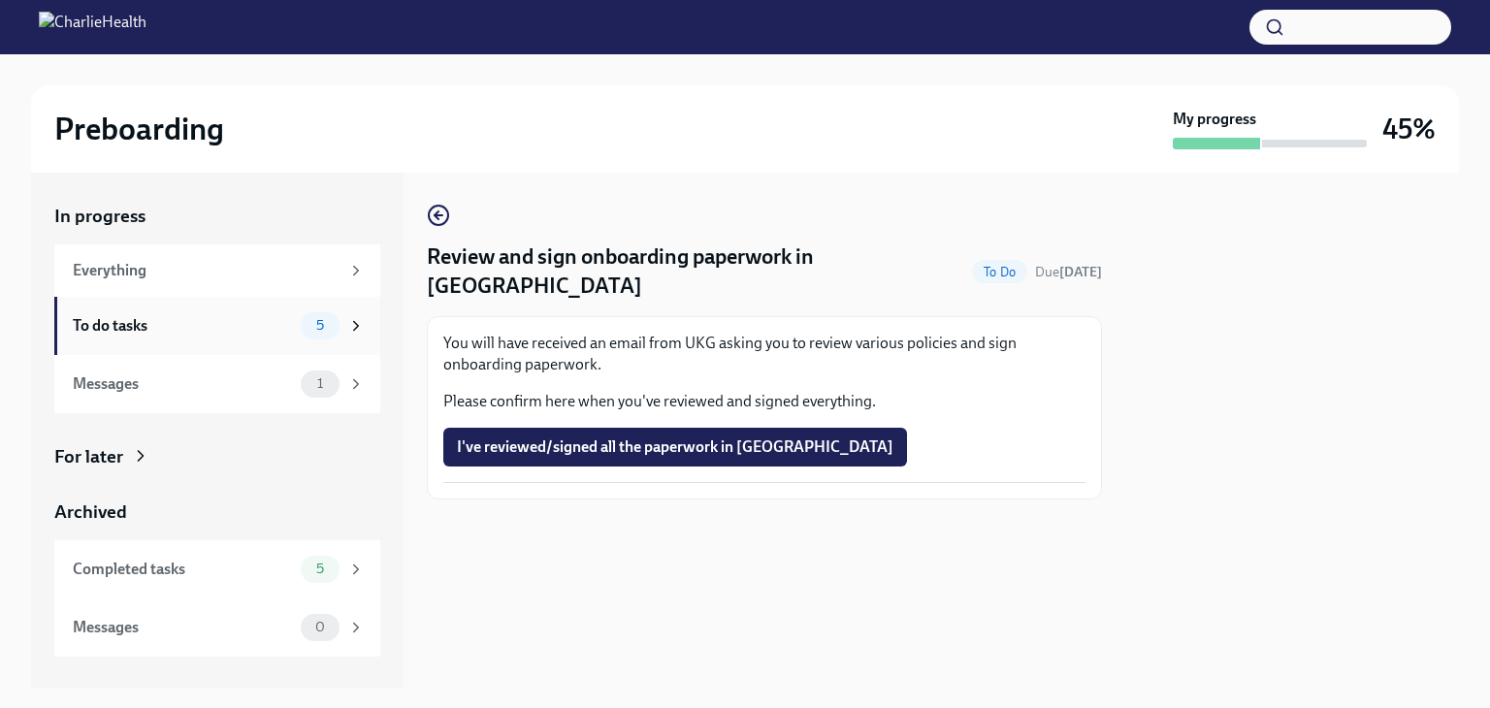
click at [210, 324] on div "To do tasks" at bounding box center [183, 325] width 220 height 21
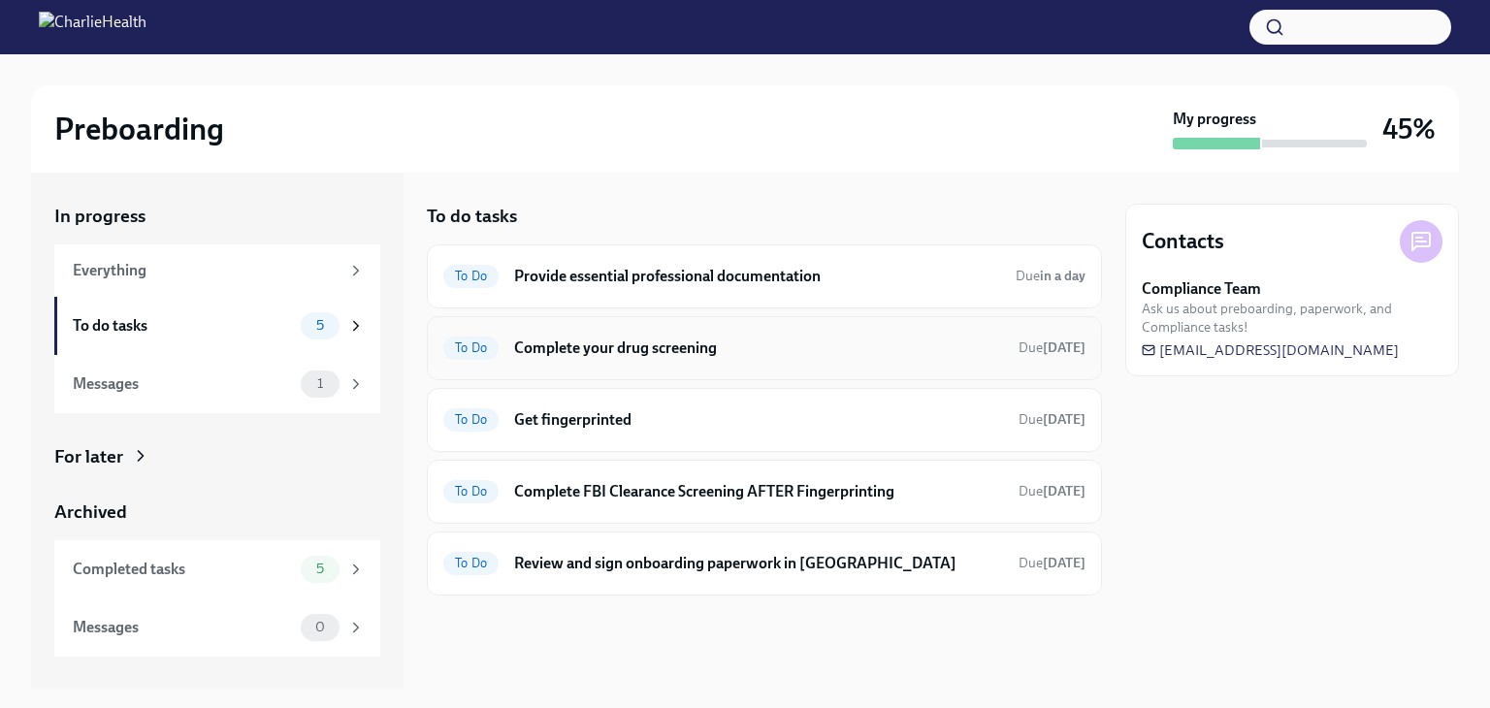
click at [658, 362] on div "To Do Complete your drug screening Due [DATE]" at bounding box center [764, 348] width 642 height 31
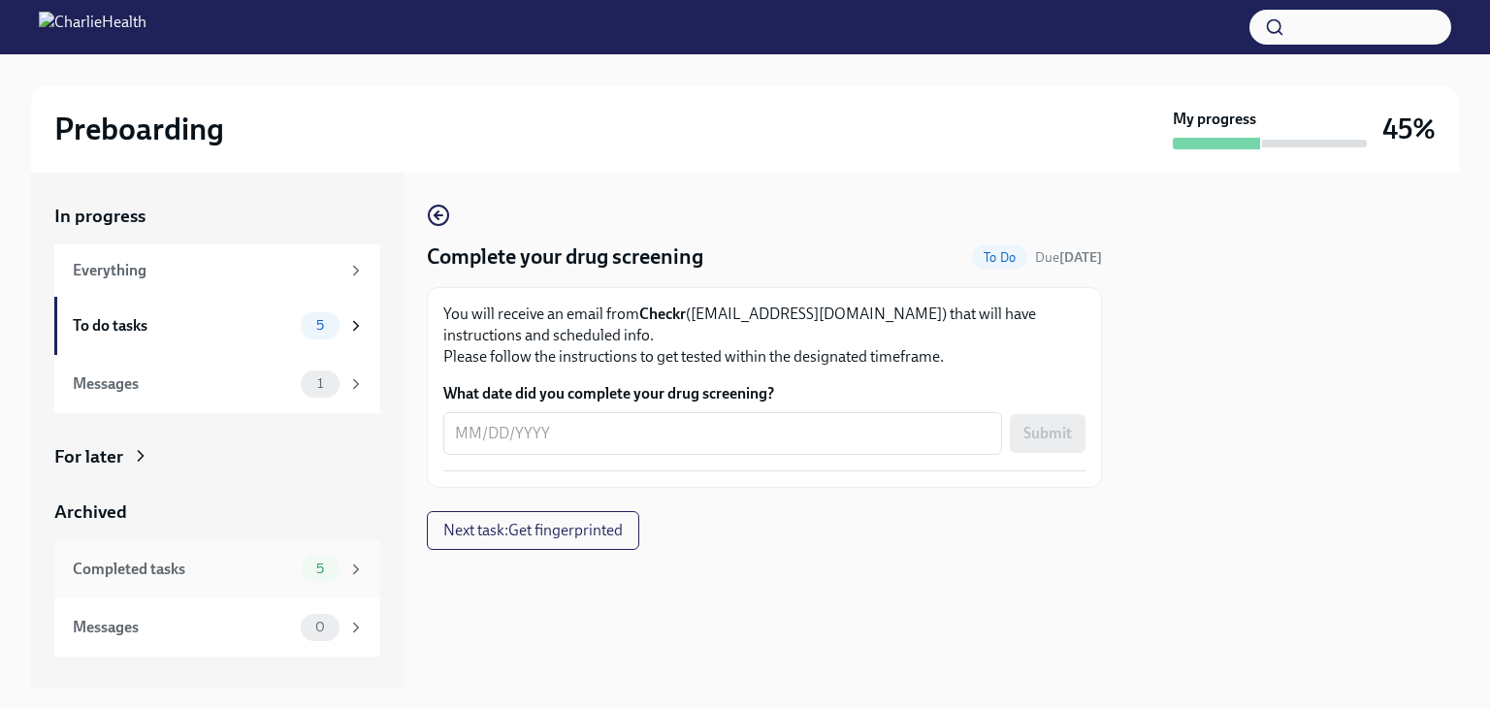
click at [161, 563] on div "Completed tasks" at bounding box center [183, 569] width 220 height 21
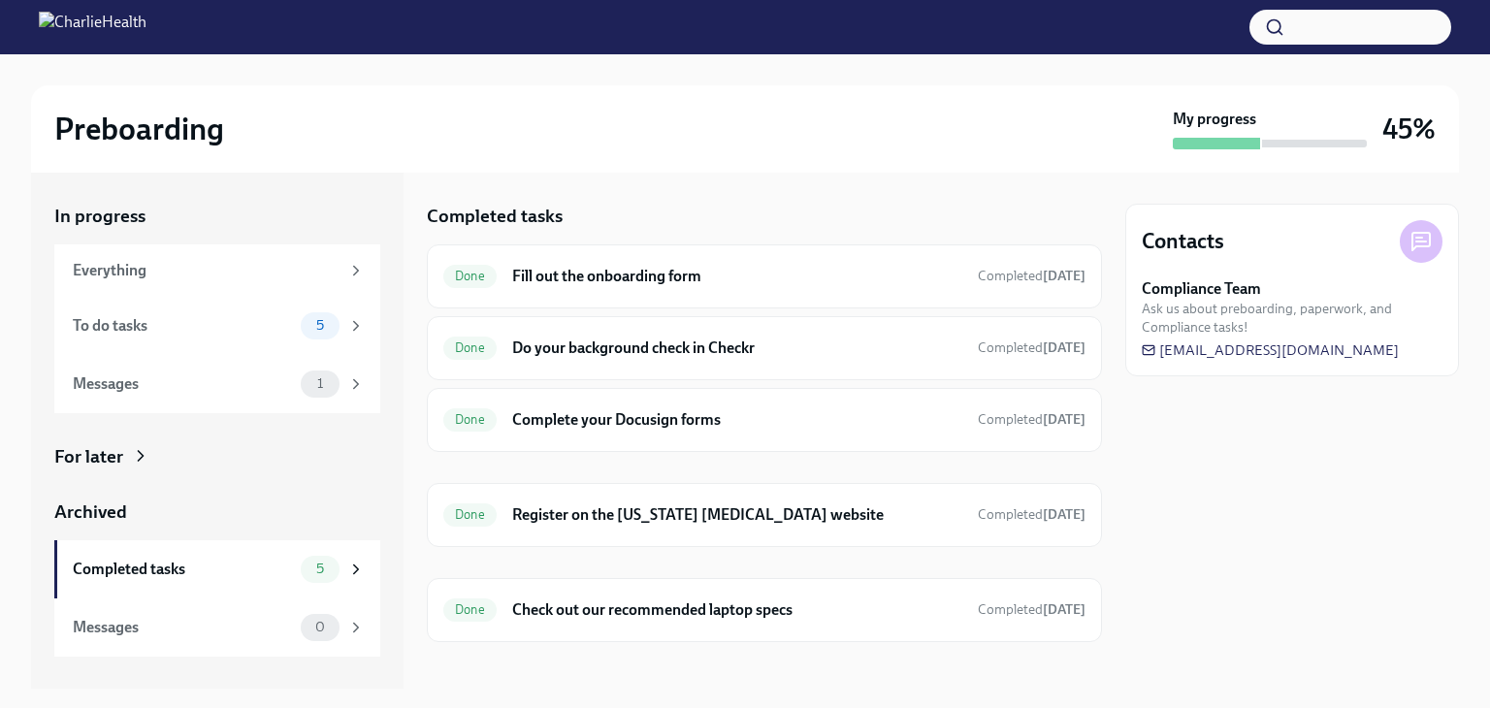
click at [94, 455] on div "For later" at bounding box center [88, 456] width 69 height 25
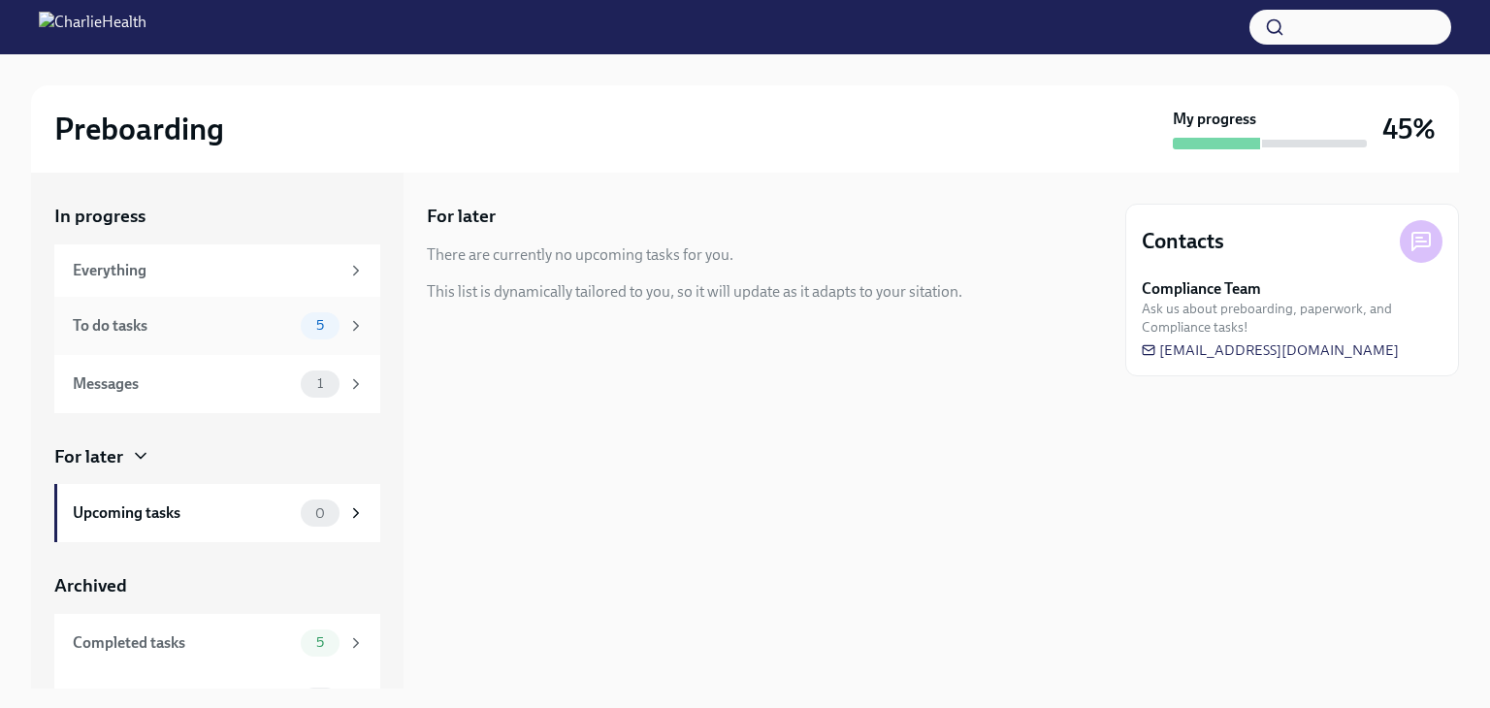
click at [212, 313] on div "To do tasks 5" at bounding box center [219, 325] width 292 height 27
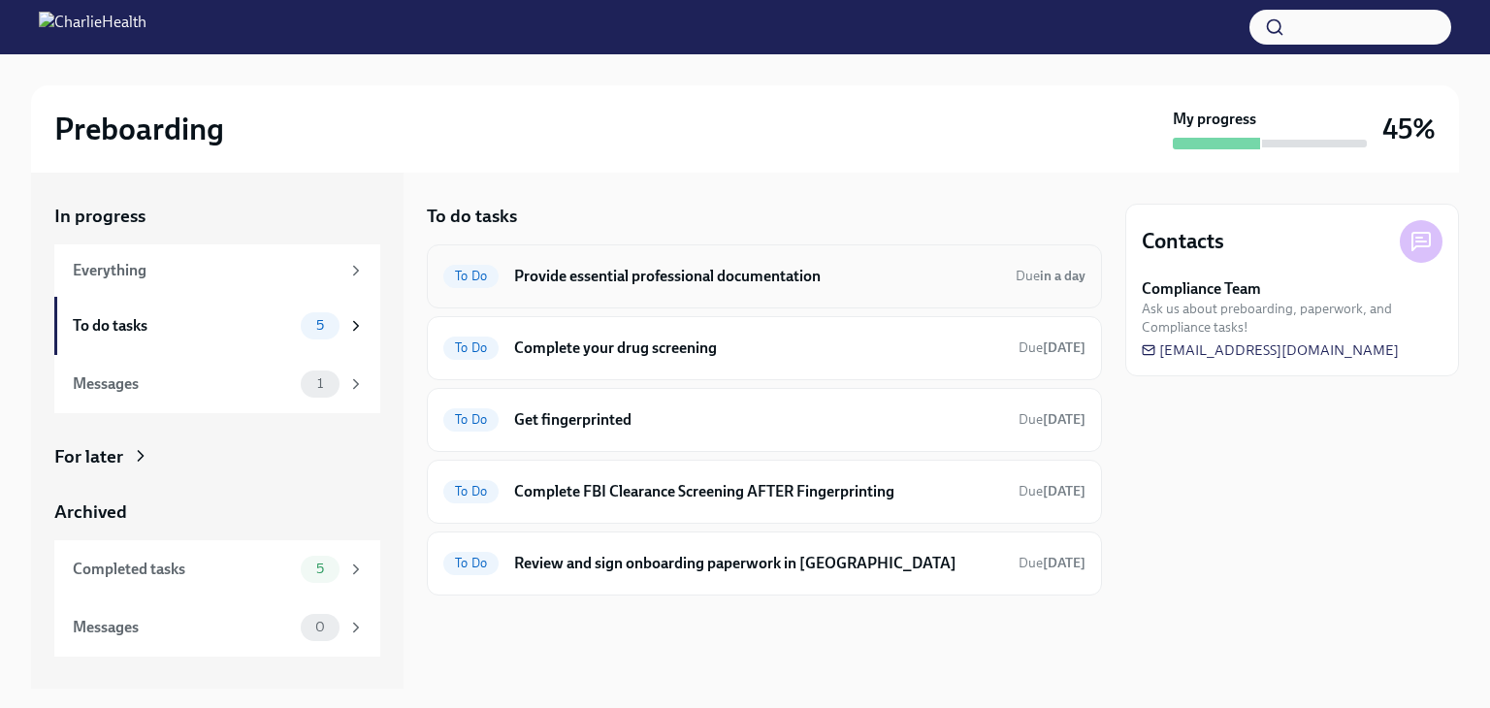
click at [609, 273] on h6 "Provide essential professional documentation" at bounding box center [757, 276] width 486 height 21
